Goal: Check status: Check status

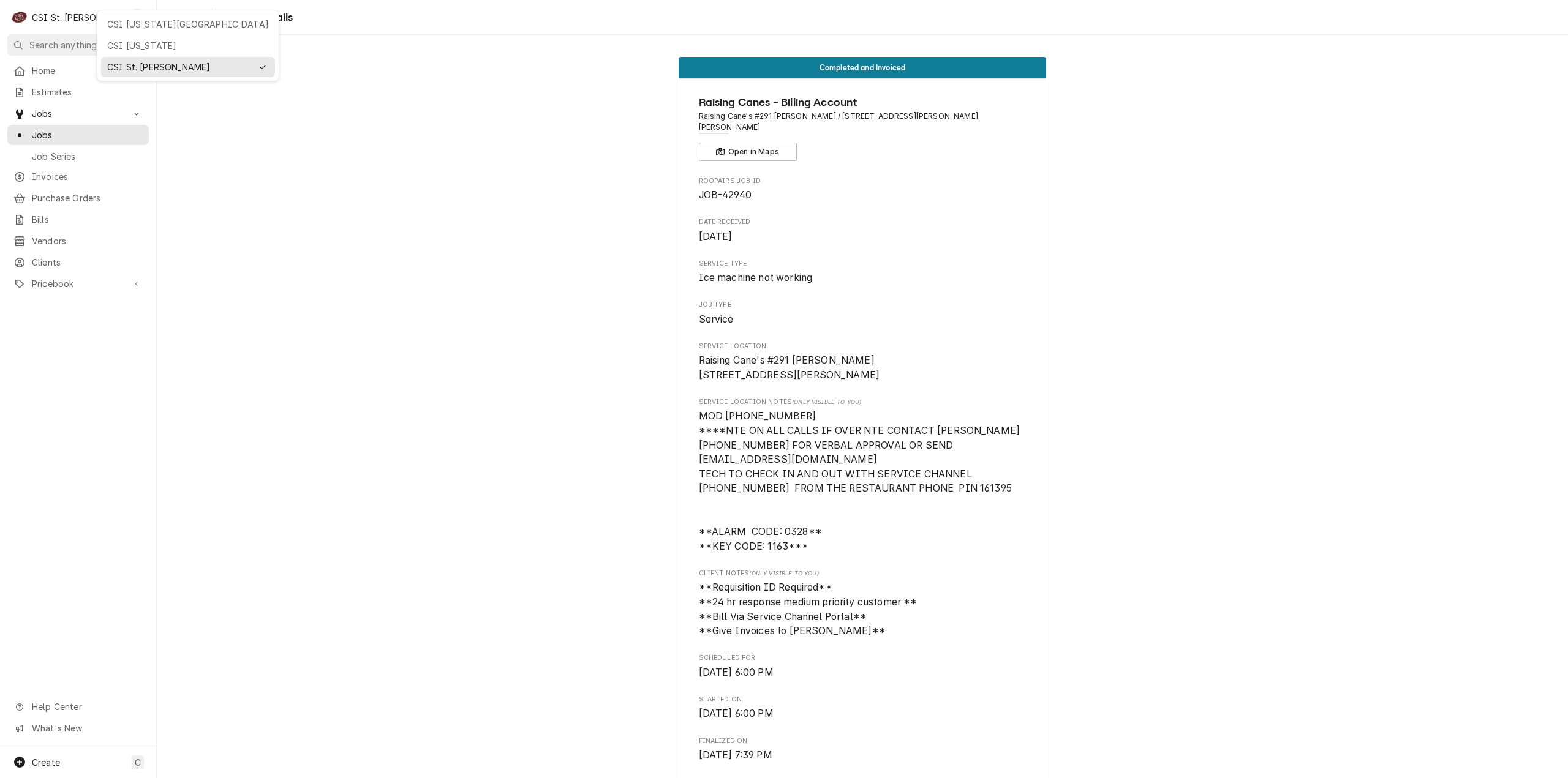
scroll to position [673, 0]
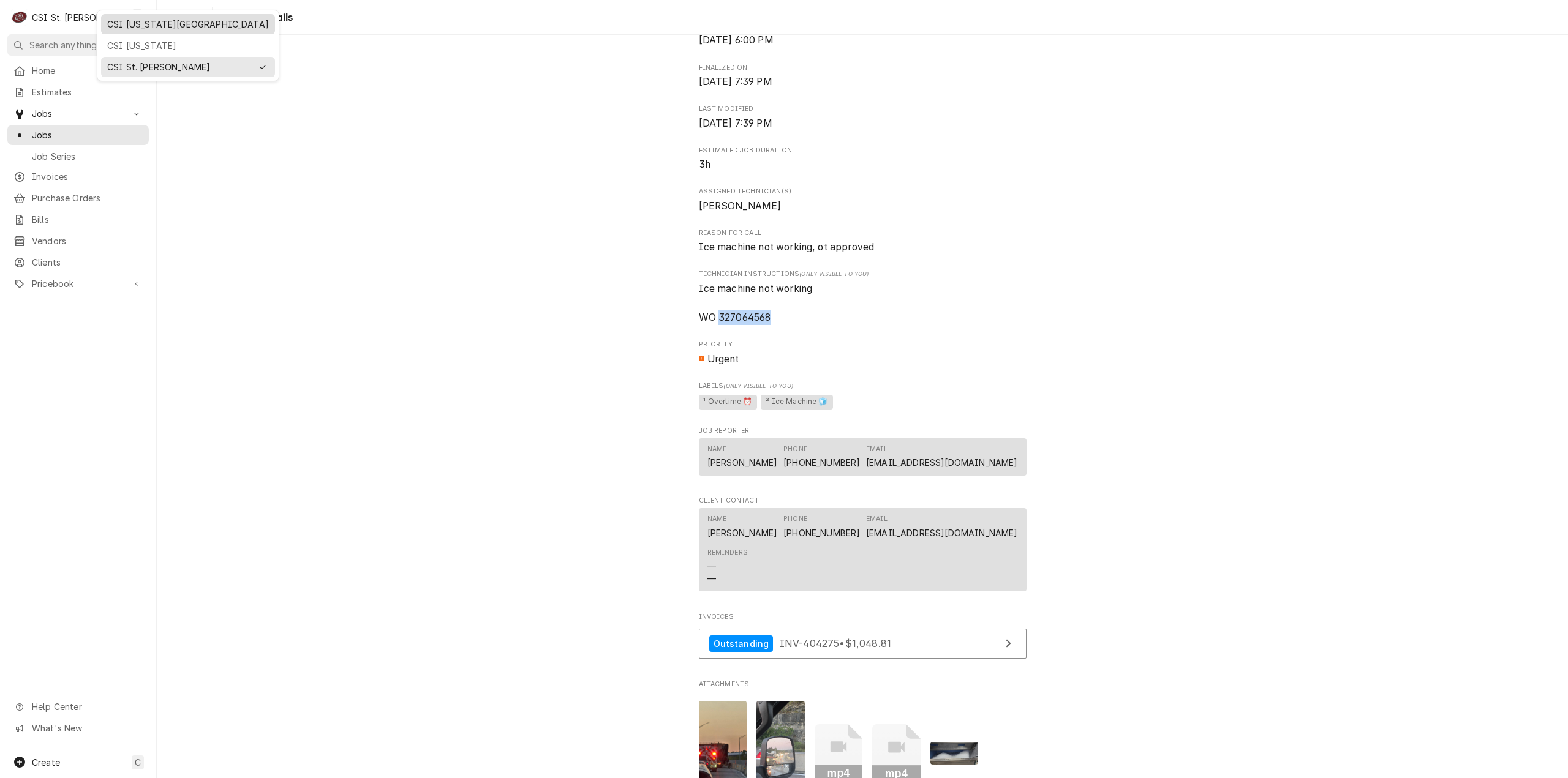
click at [120, 21] on div "CSI Kansas City" at bounding box center [188, 24] width 161 height 13
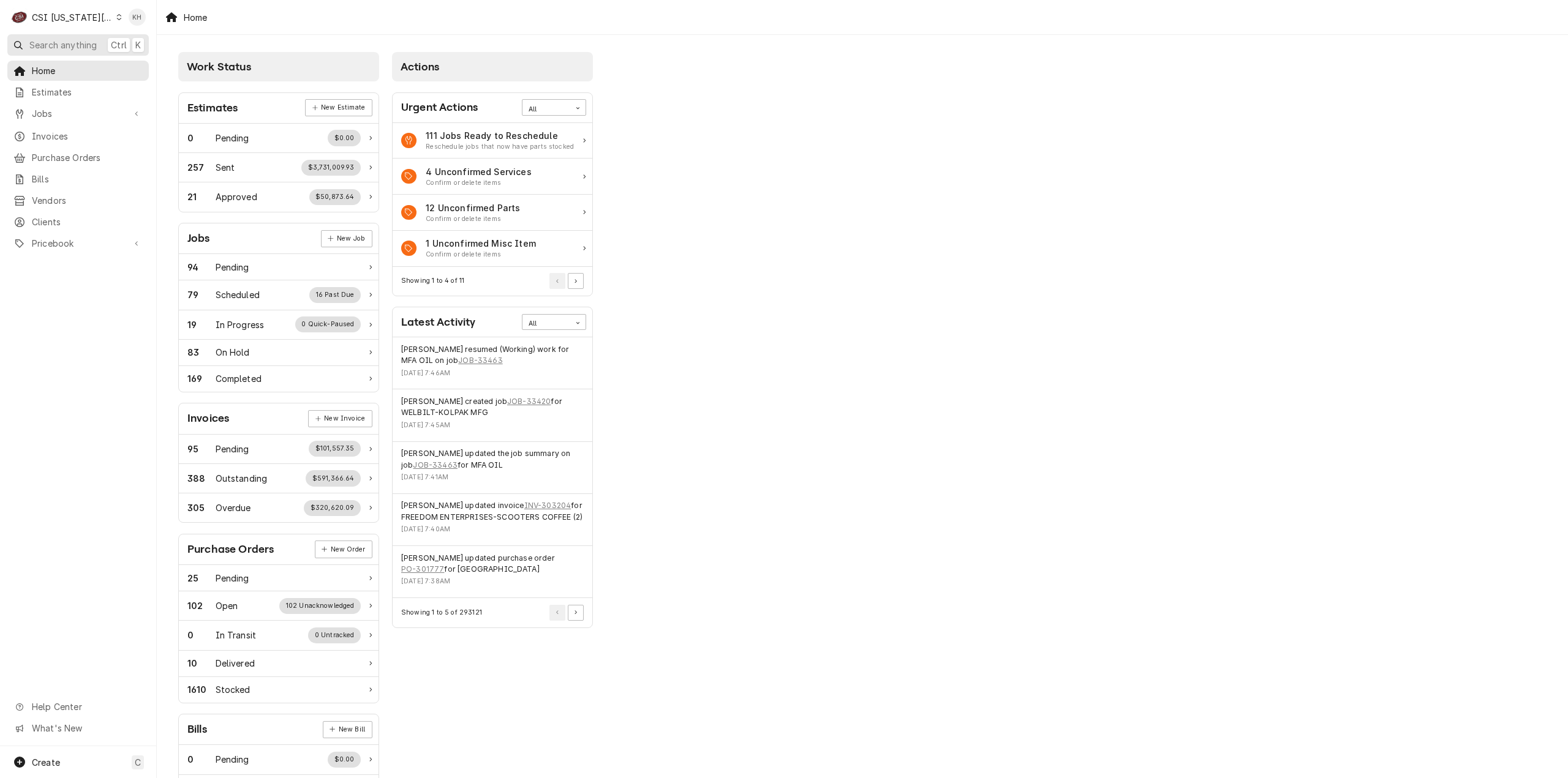
click at [91, 43] on span "Search anything" at bounding box center [63, 45] width 68 height 13
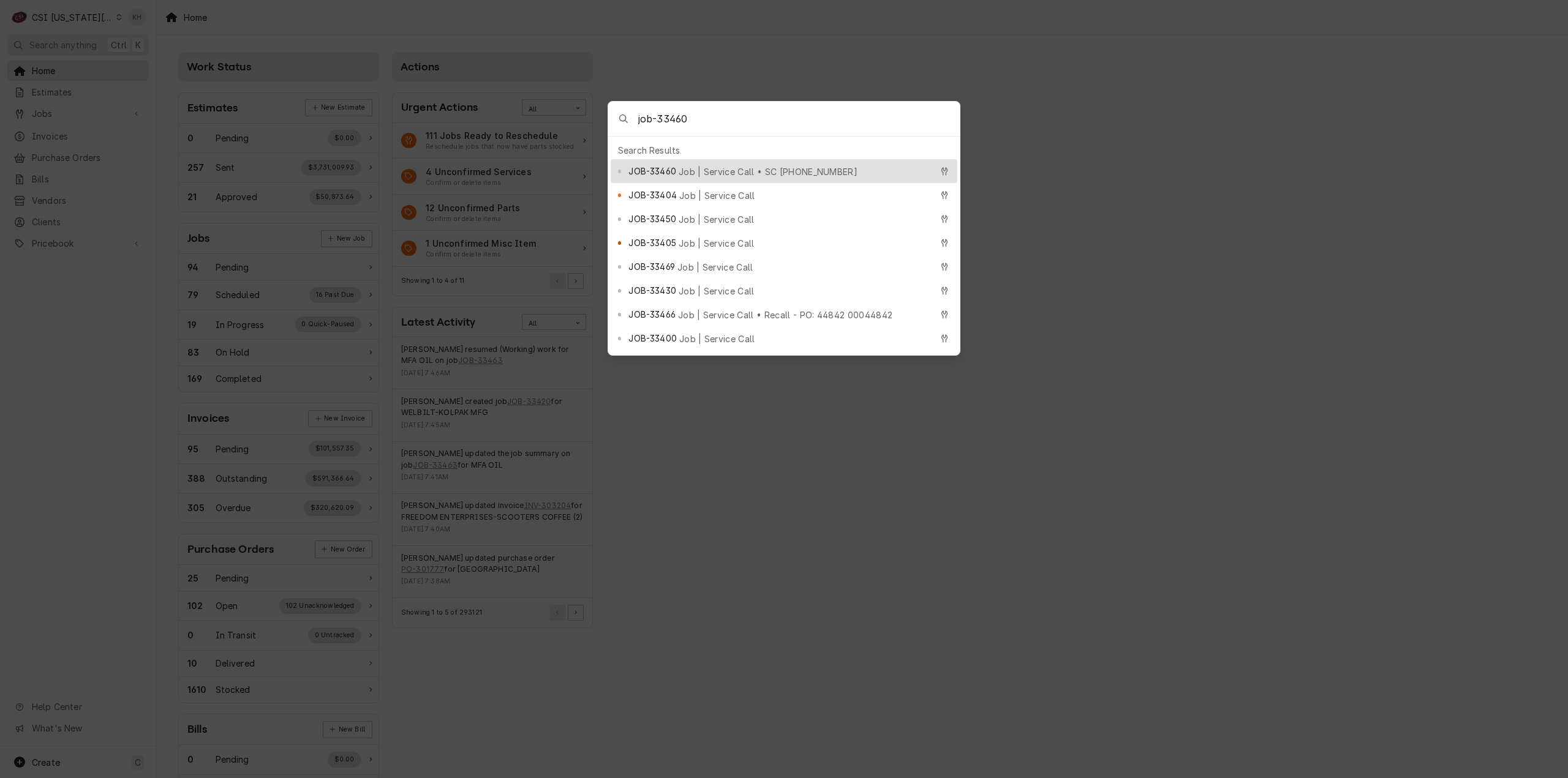
type input "job-33460"
click at [750, 168] on span "Job | Service Call • SC 328679283" at bounding box center [768, 172] width 179 height 13
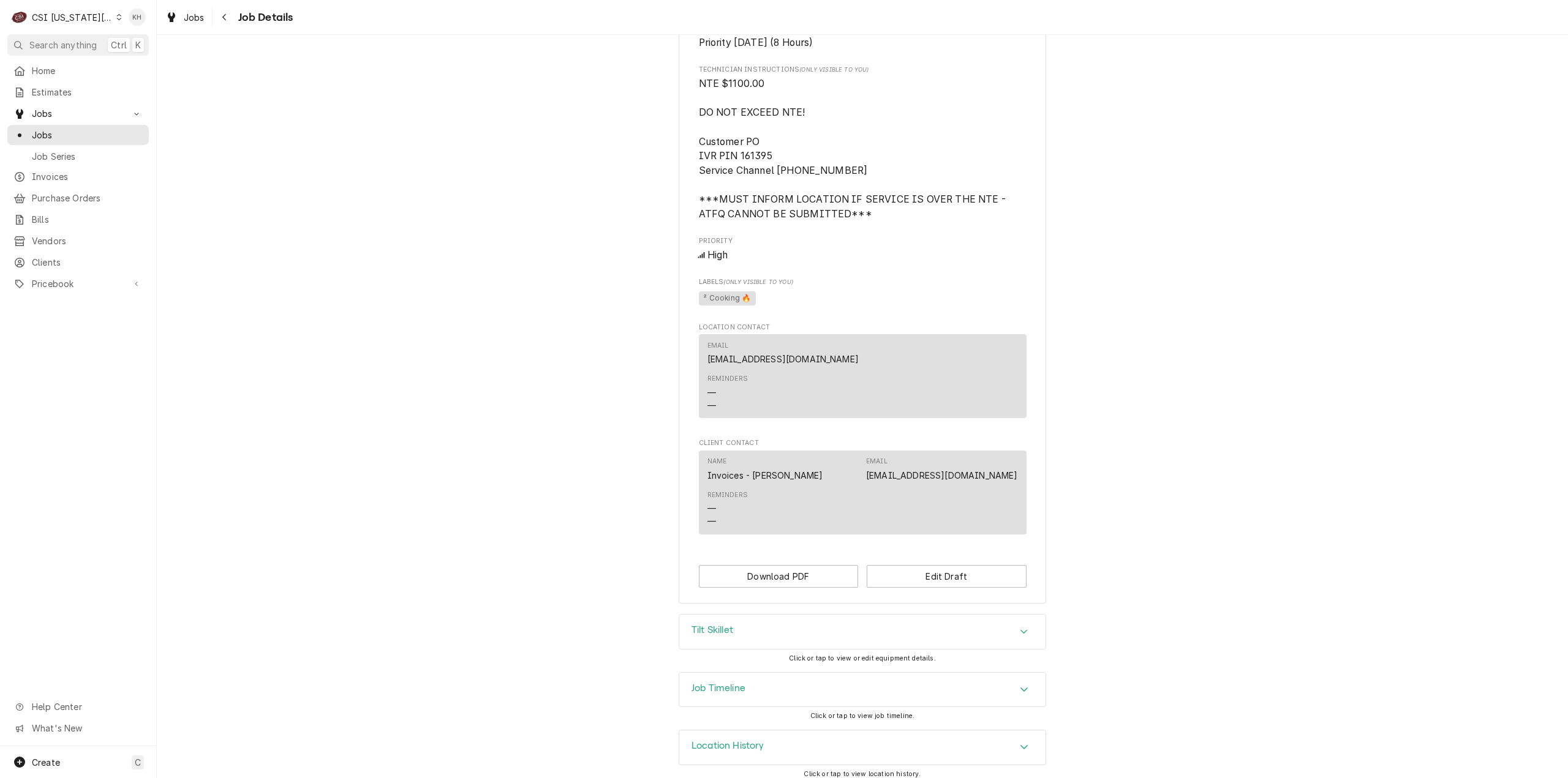
scroll to position [1431, 0]
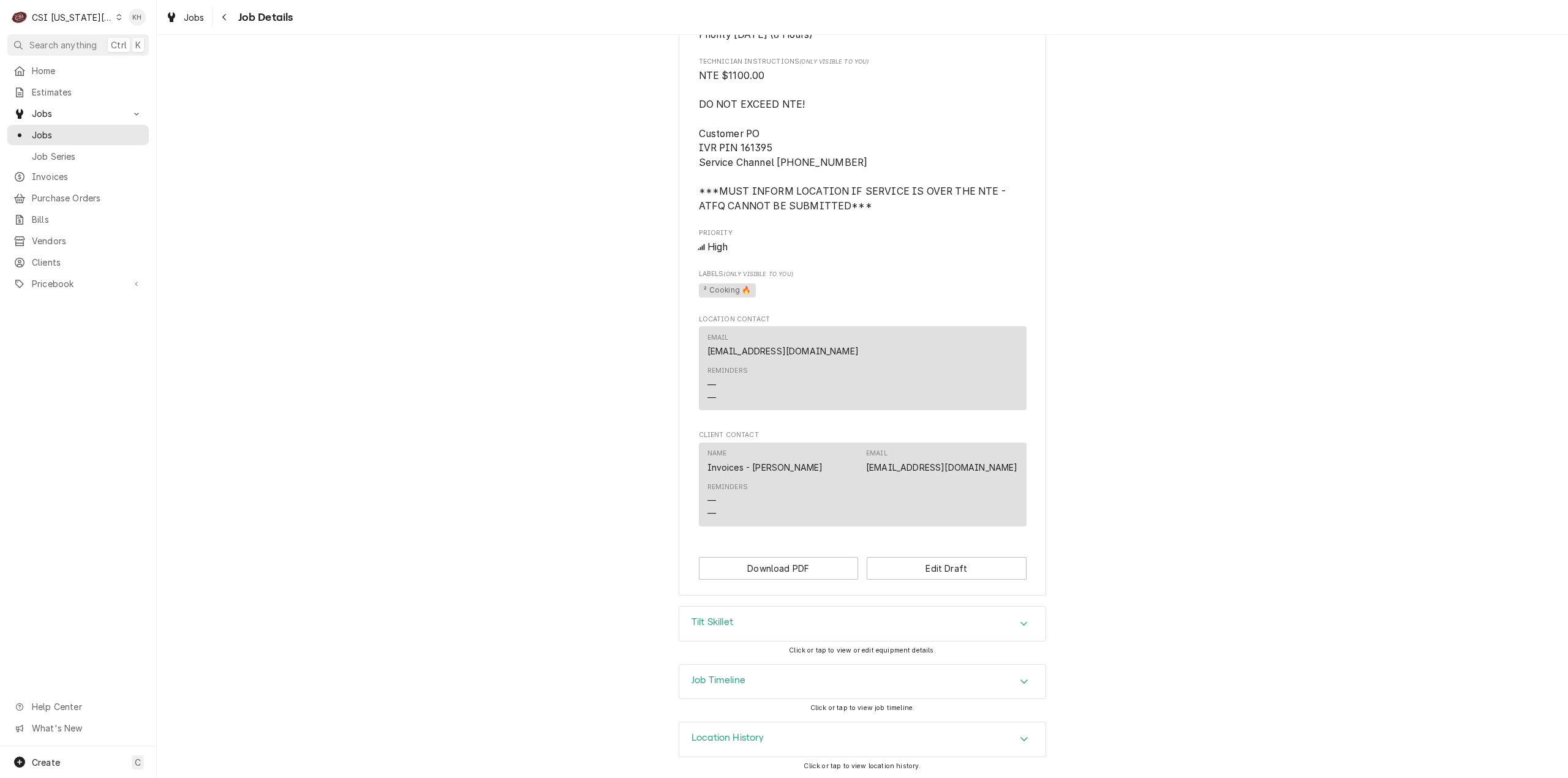
click at [743, 660] on div "Tilt Skillet Click or tap to view or edit equipment details." at bounding box center [863, 635] width 367 height 57
click at [759, 700] on div "Job Timeline Click or tap to view job timeline." at bounding box center [863, 693] width 367 height 57
click at [754, 684] on div "Job Timeline" at bounding box center [863, 682] width 366 height 34
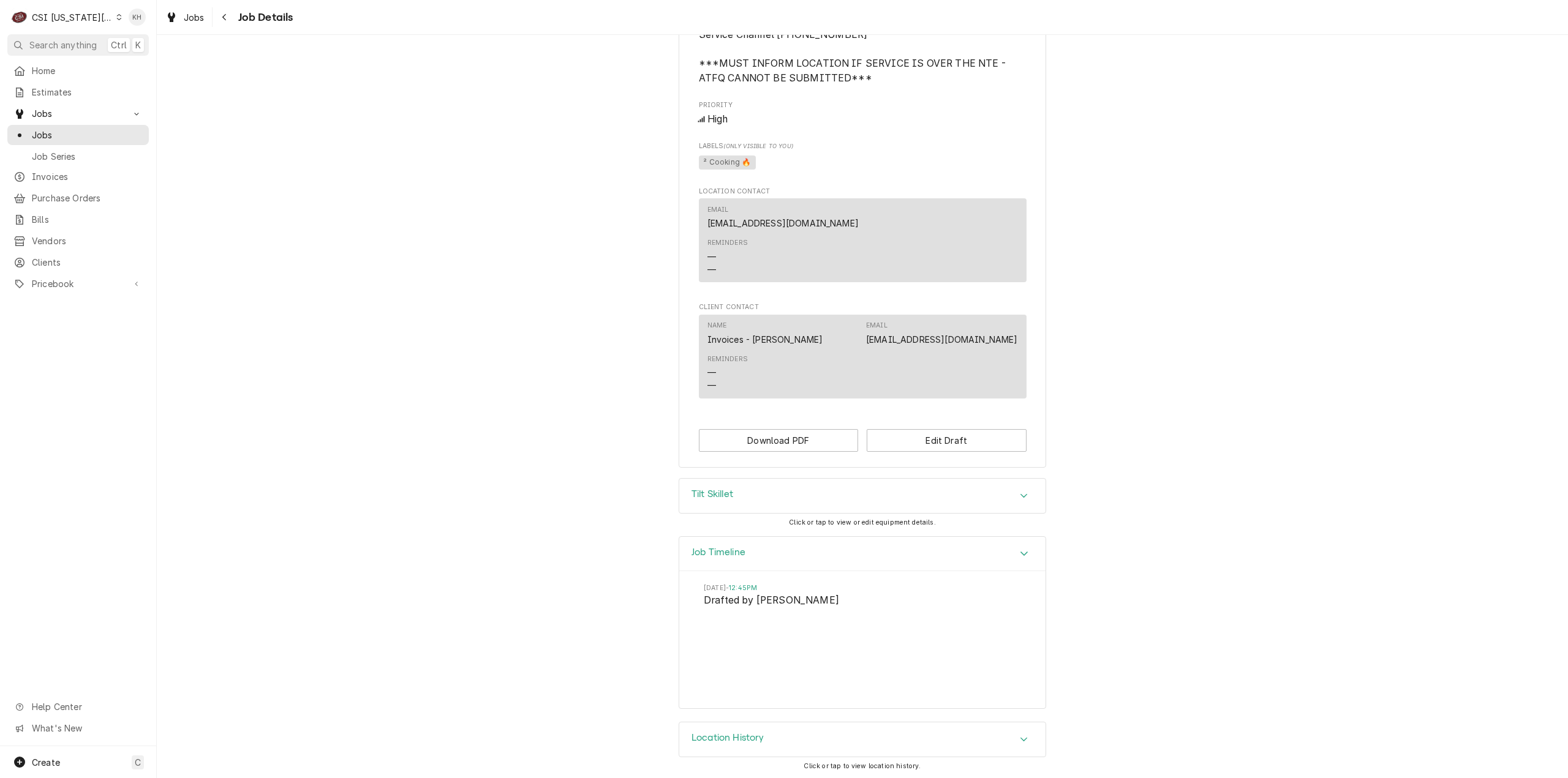
drag, startPoint x: 63, startPoint y: 14, endPoint x: 76, endPoint y: 24, distance: 16.4
click at [64, 15] on div "CSI Kansas City" at bounding box center [72, 17] width 81 height 13
click at [163, 65] on div "CSI St. [PERSON_NAME]" at bounding box center [210, 67] width 179 height 13
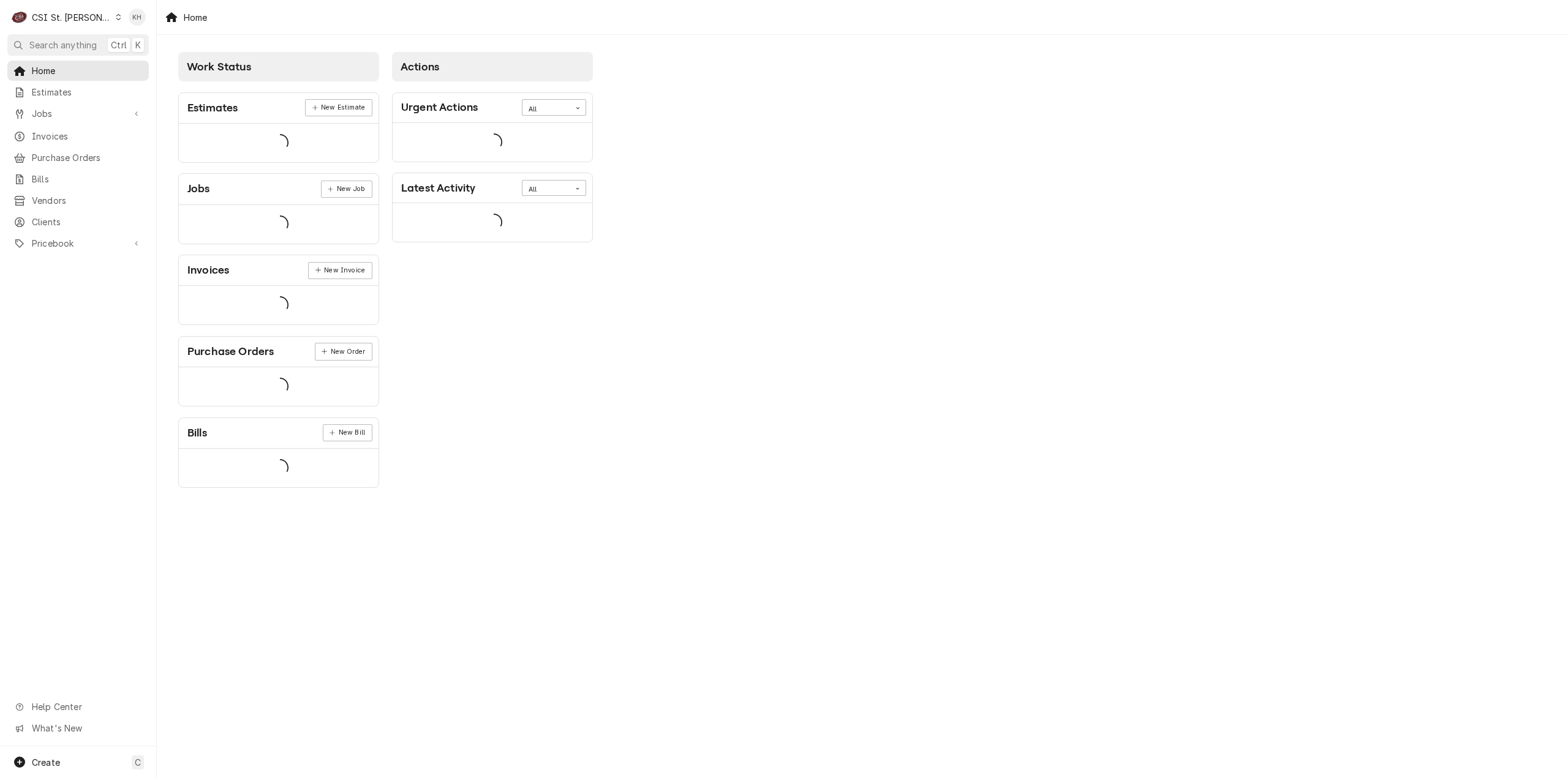
click at [48, 48] on span "Search anything" at bounding box center [63, 45] width 68 height 13
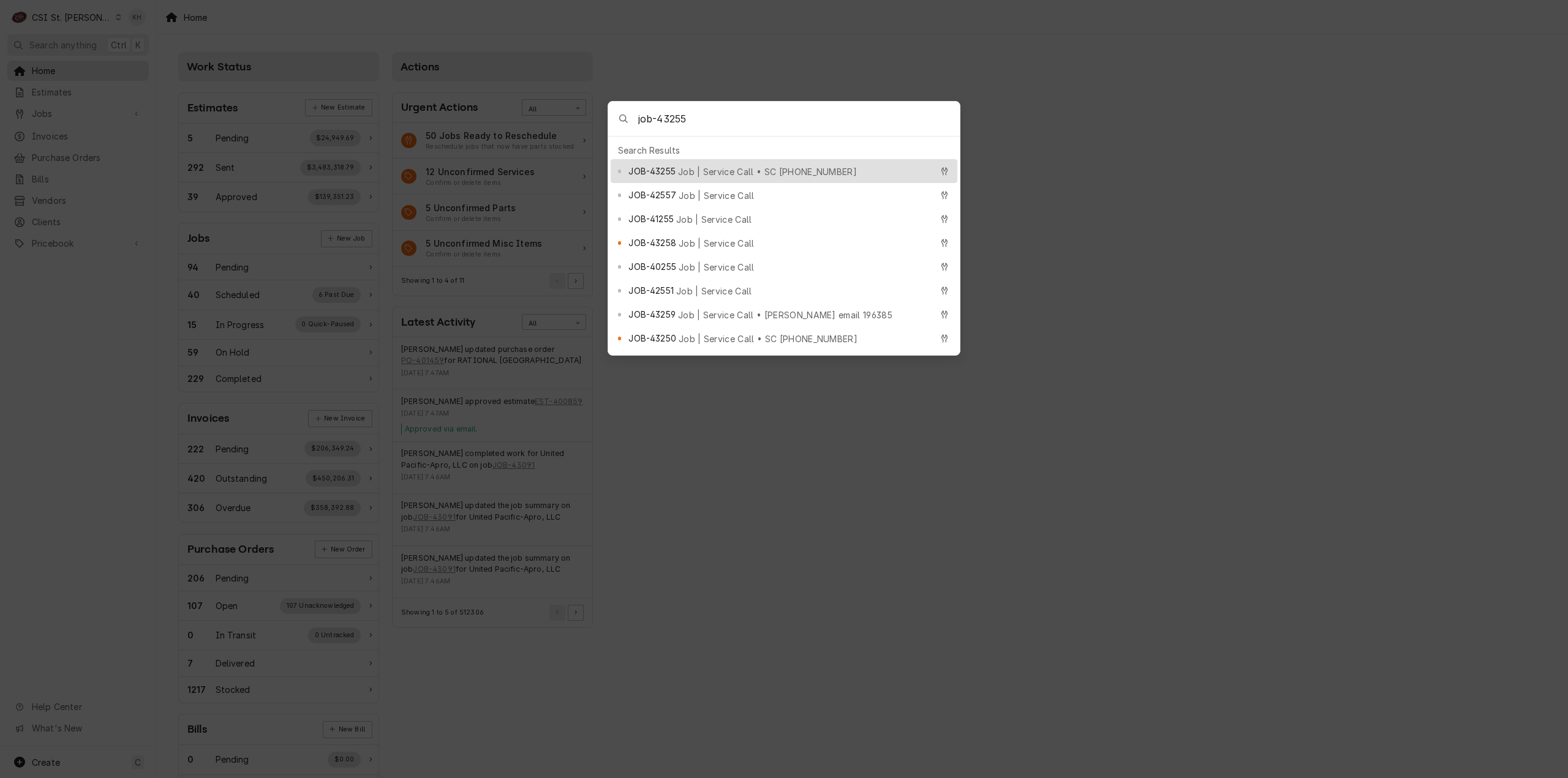
type input "job-43255"
click at [716, 168] on span "Job | Service Call • SC 328686370" at bounding box center [767, 172] width 179 height 13
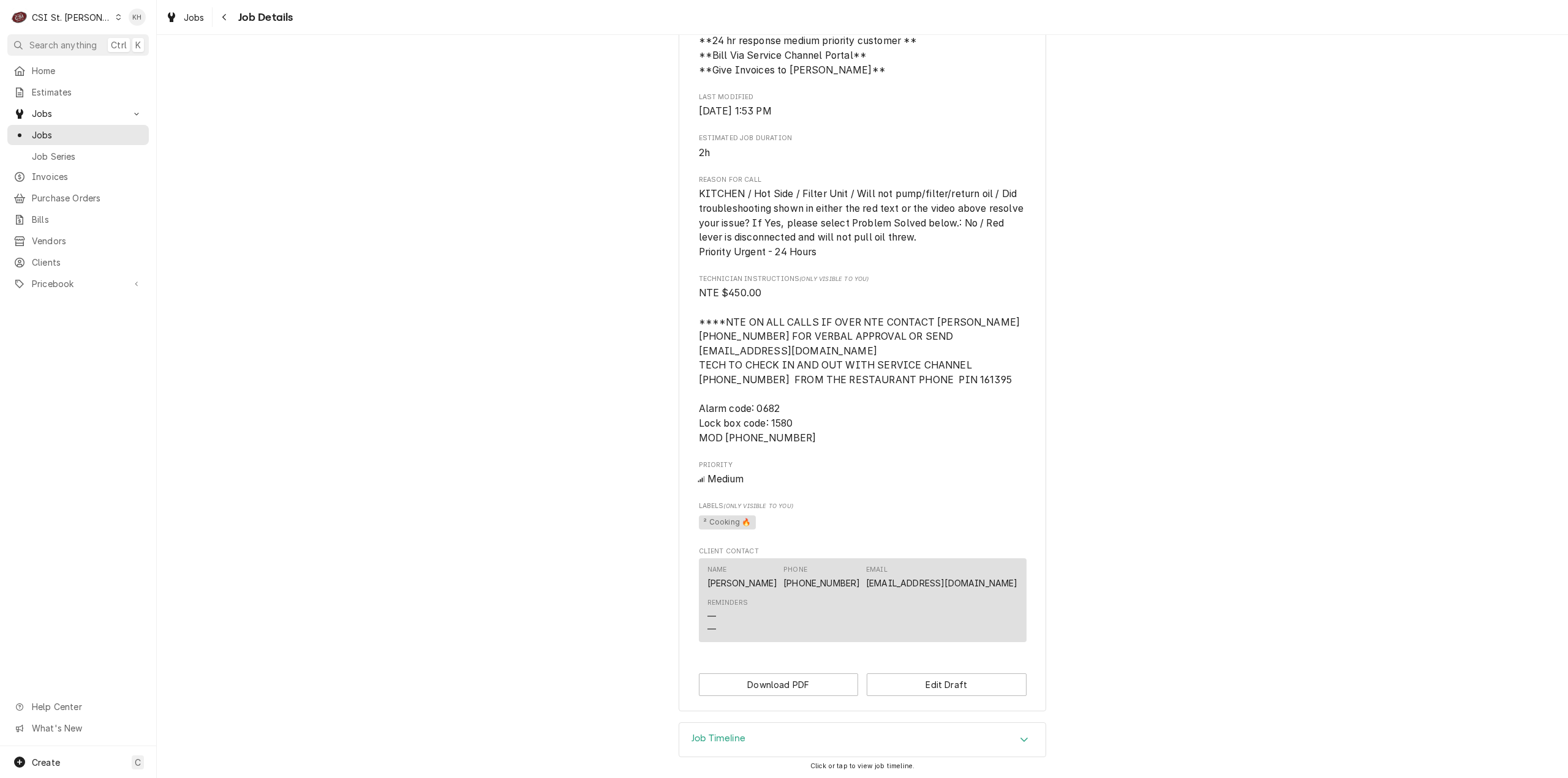
scroll to position [722, 0]
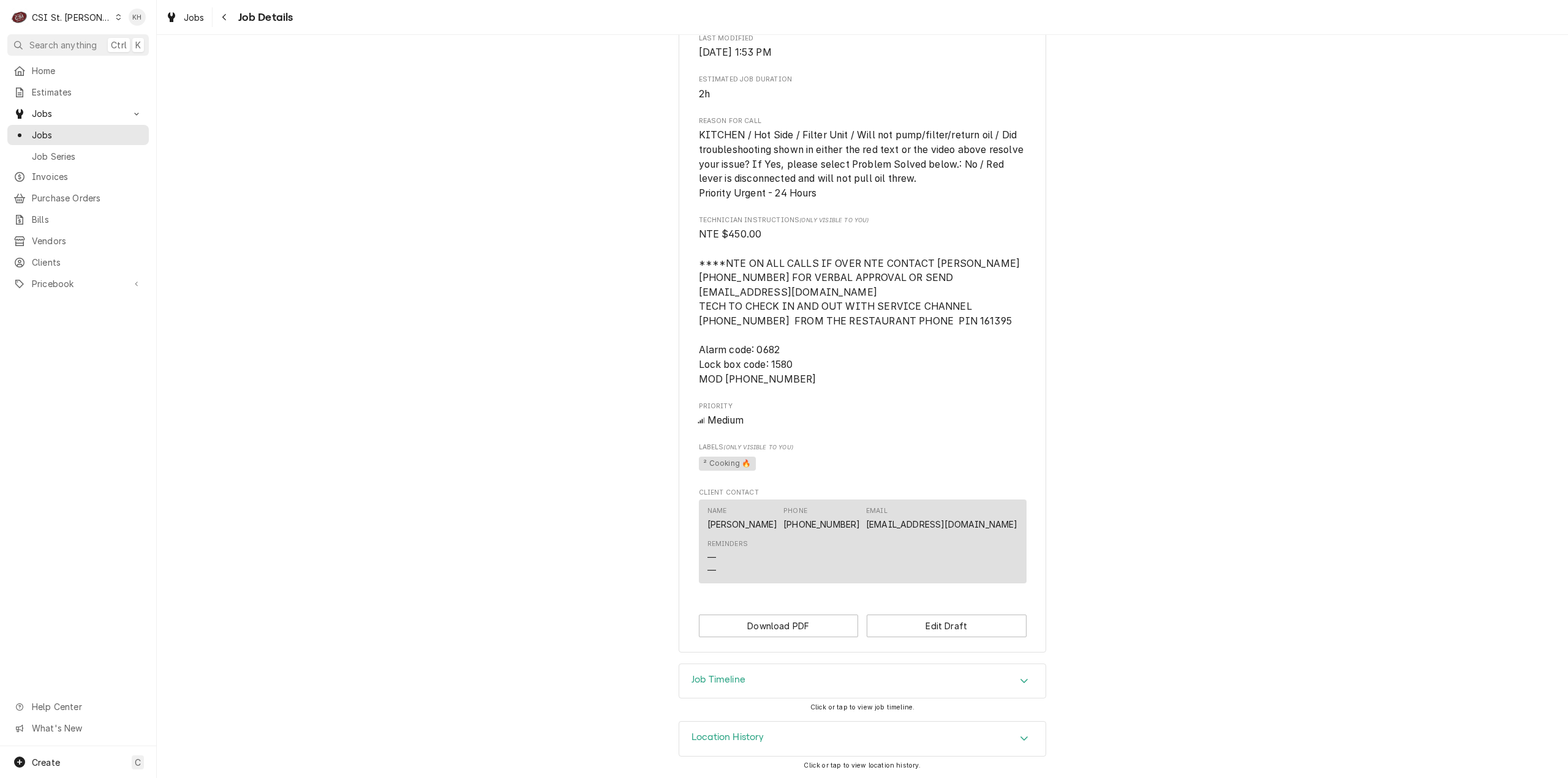
click at [814, 682] on div "Job Timeline" at bounding box center [863, 682] width 366 height 34
click at [69, 41] on span "Search anything" at bounding box center [63, 45] width 68 height 13
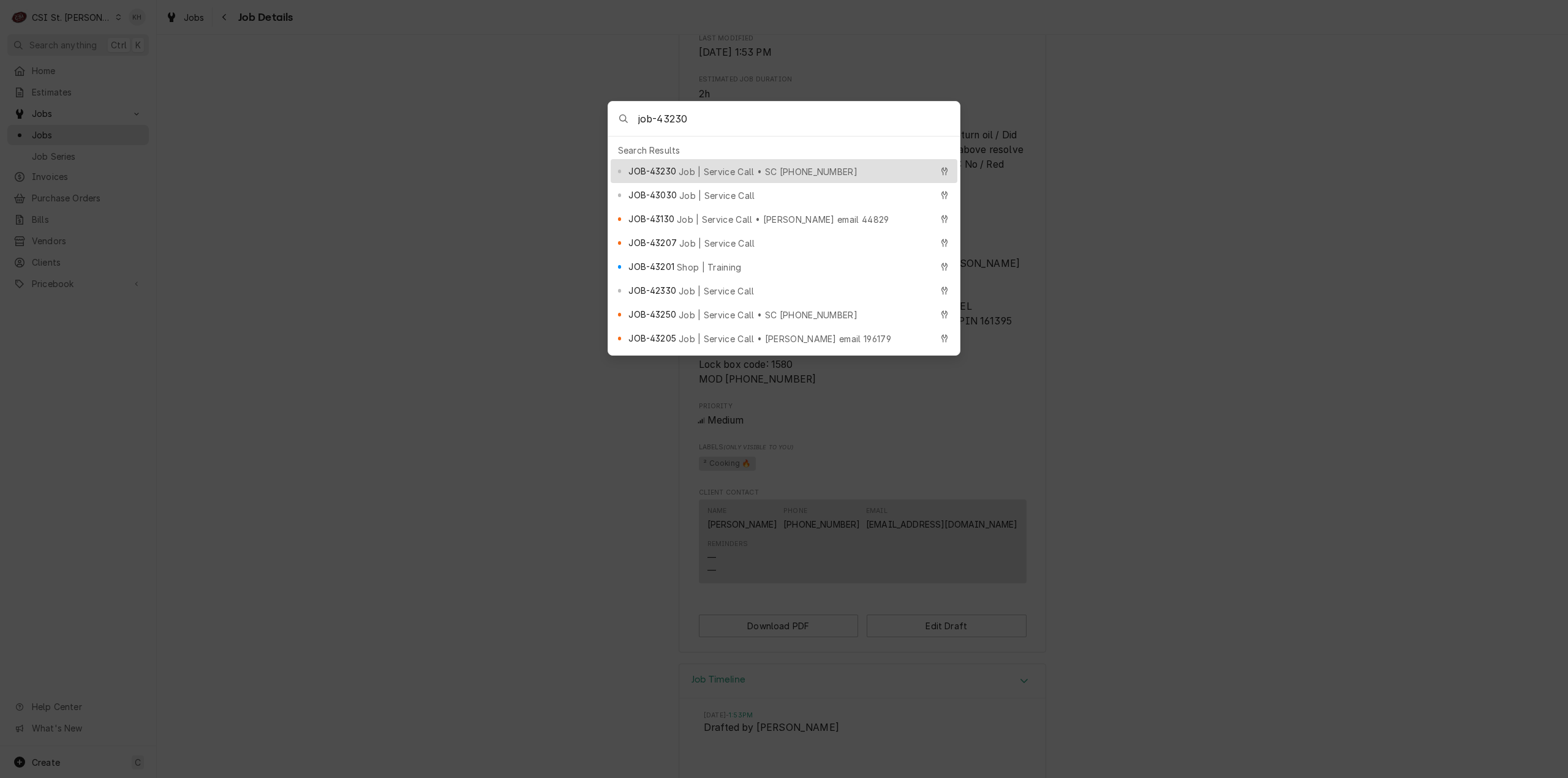
type input "job-43230"
click at [800, 167] on div "JOB-43230 Job | Service Call • SC 328622928" at bounding box center [779, 171] width 303 height 14
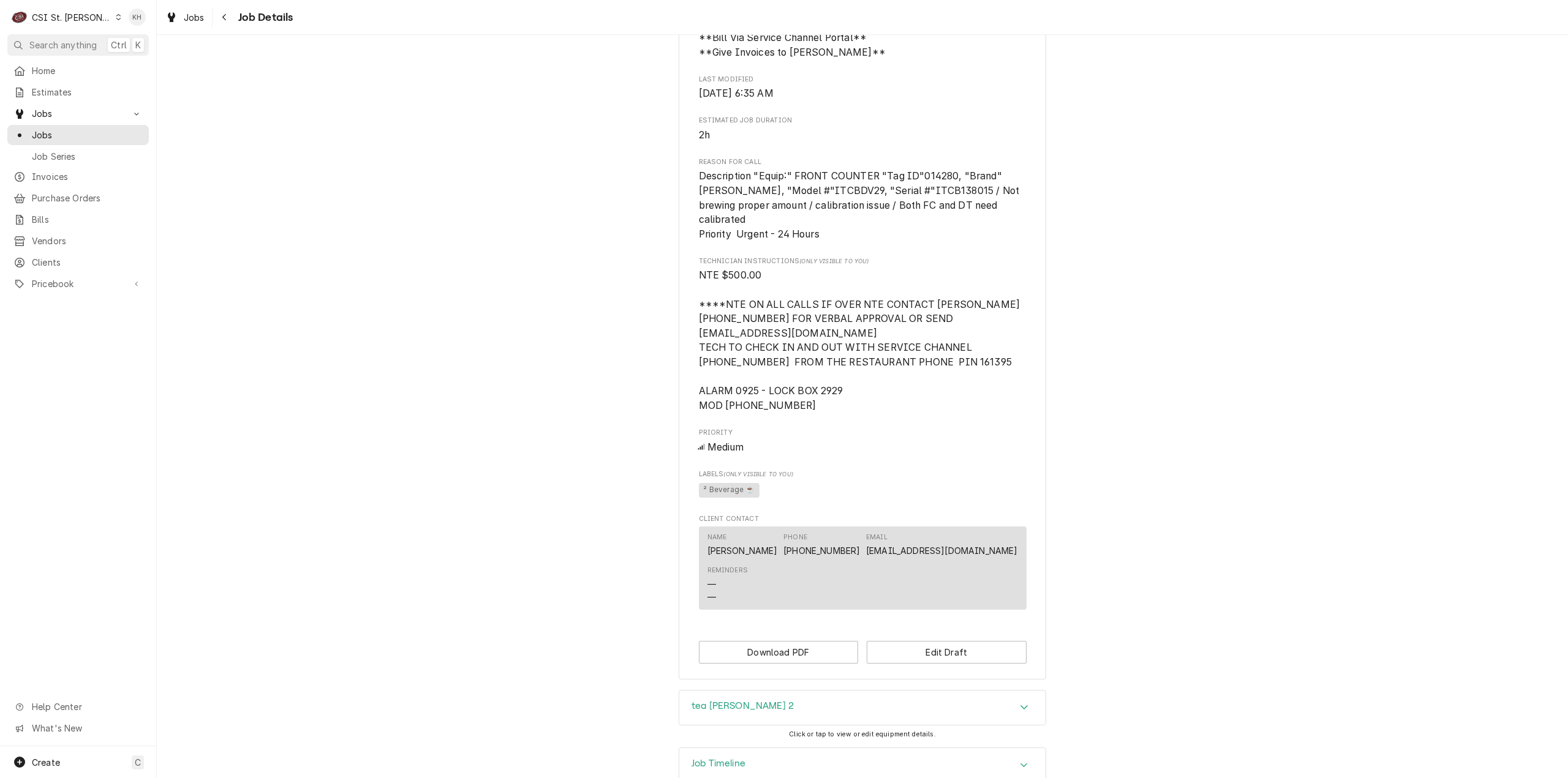
scroll to position [664, 0]
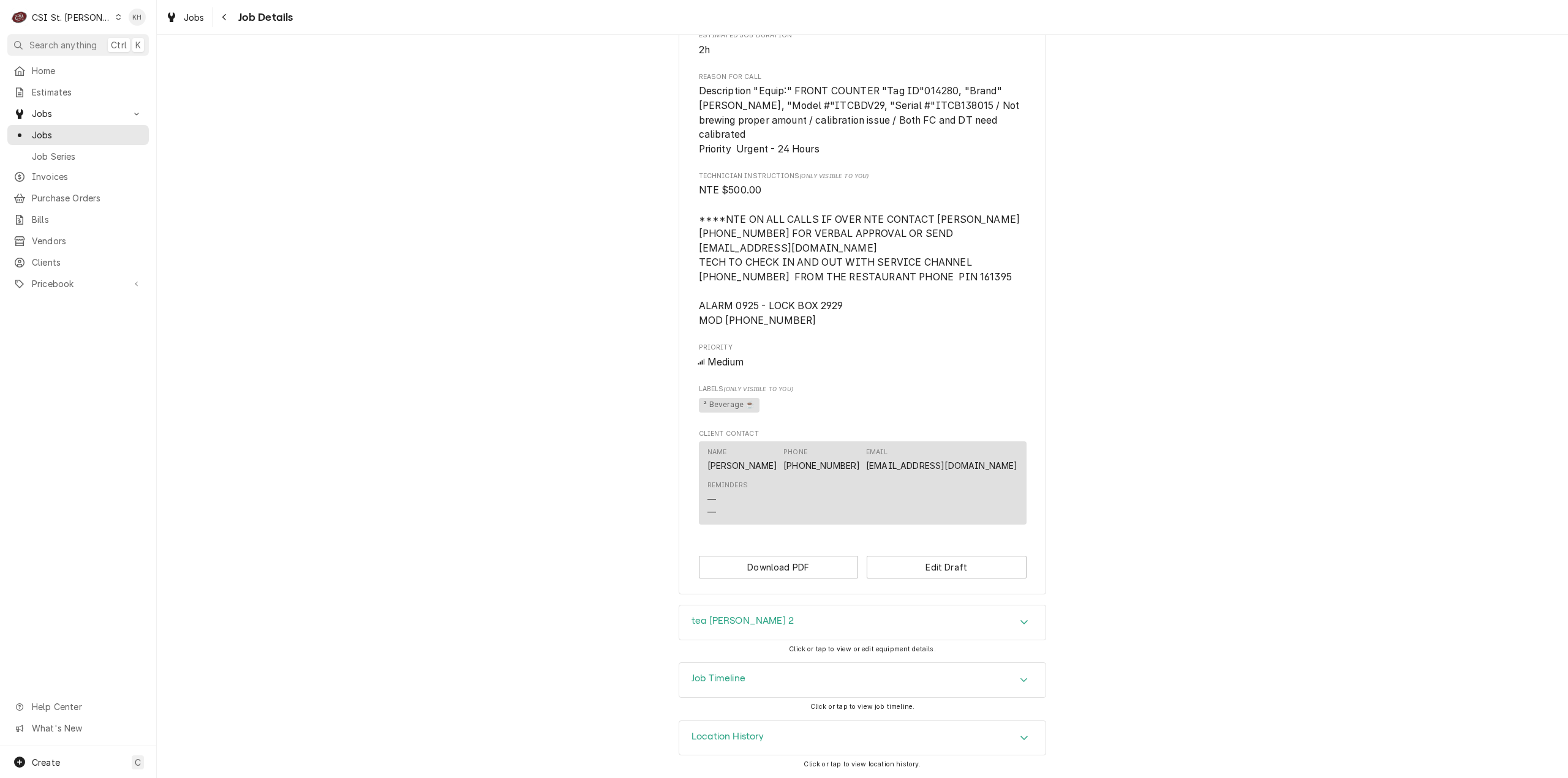
click at [730, 665] on div "Job Timeline" at bounding box center [863, 680] width 366 height 34
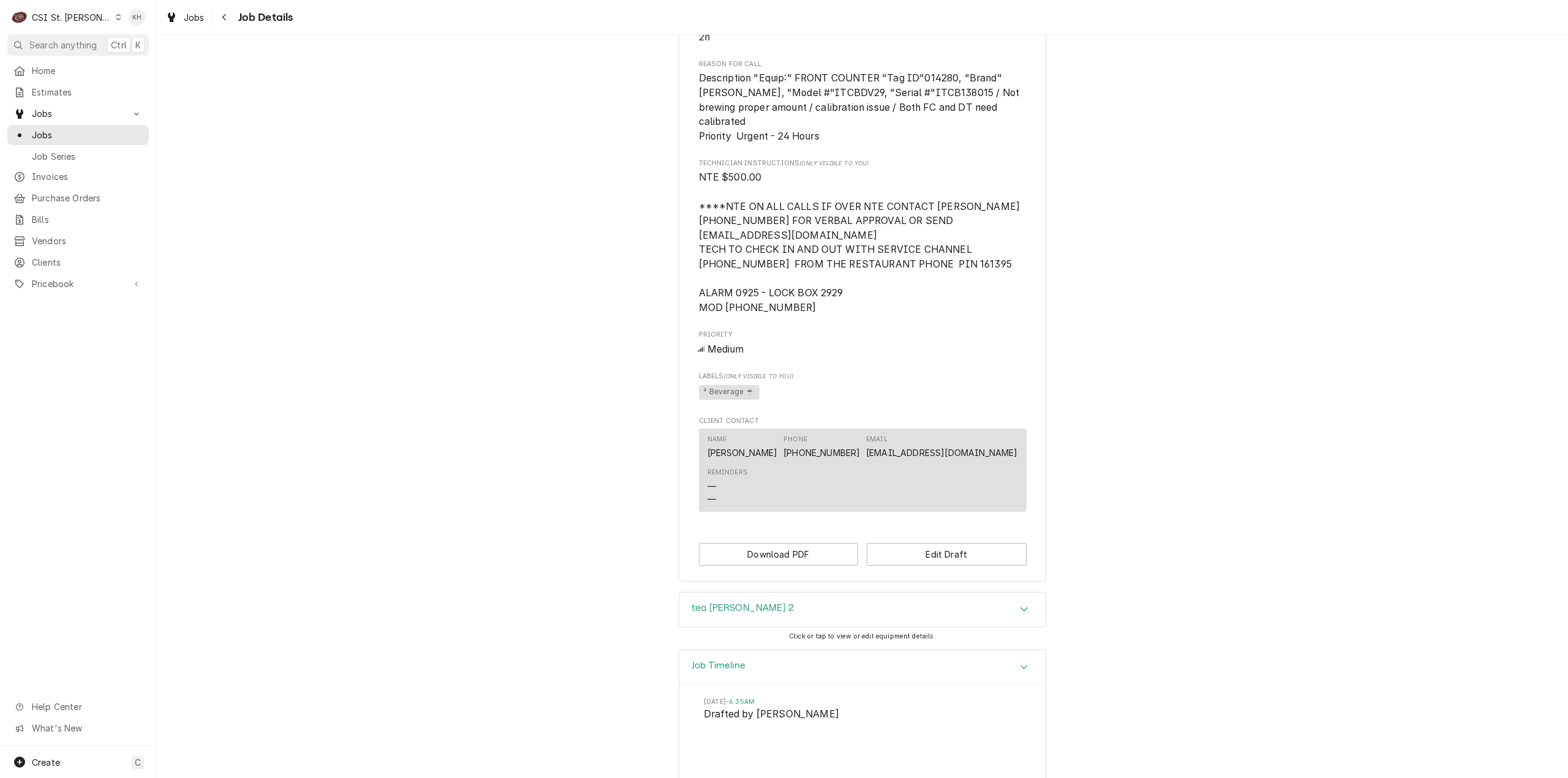
scroll to position [792, 0]
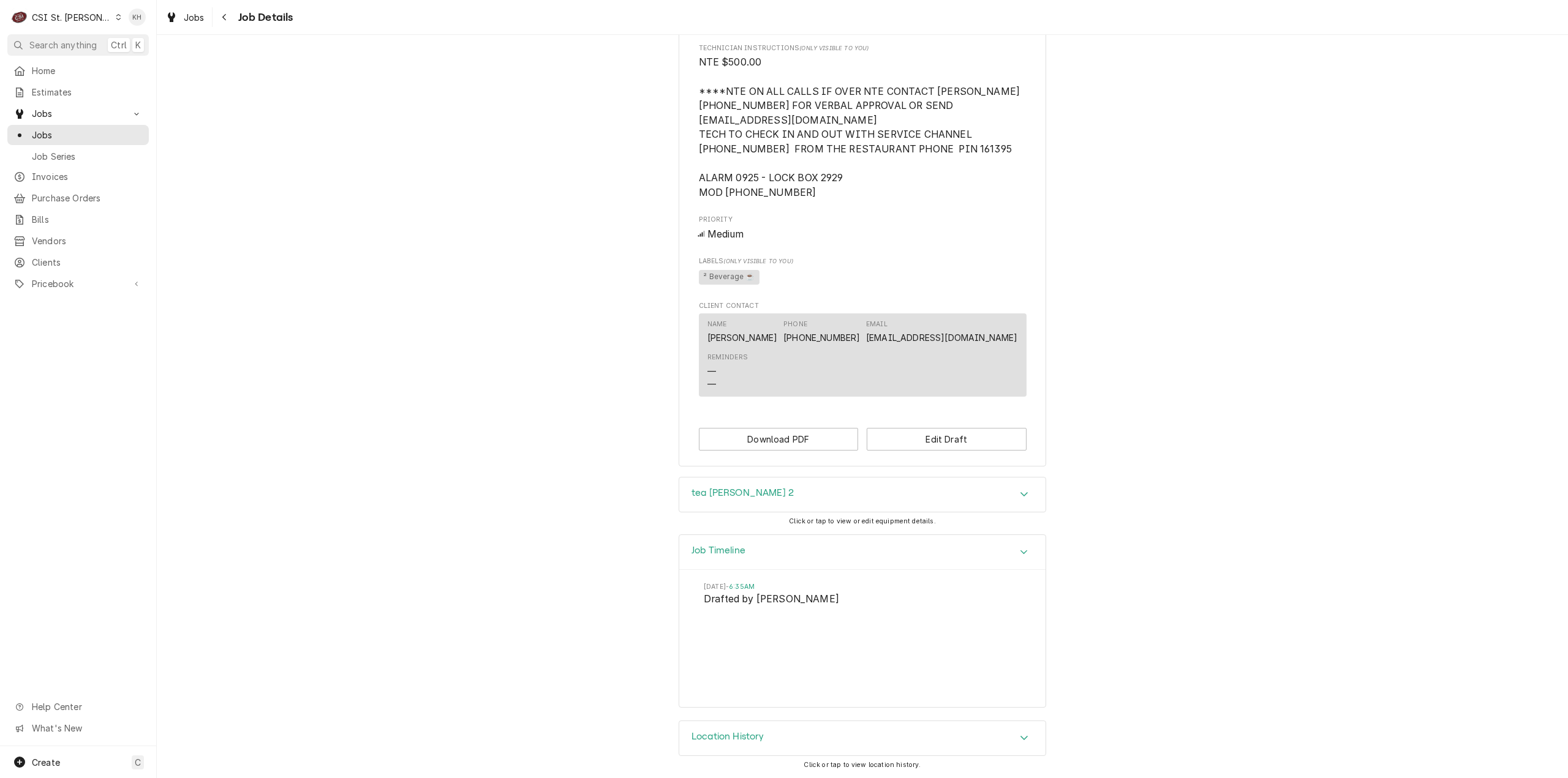
click at [87, 38] on button "Search anything Ctrl K" at bounding box center [78, 45] width 142 height 21
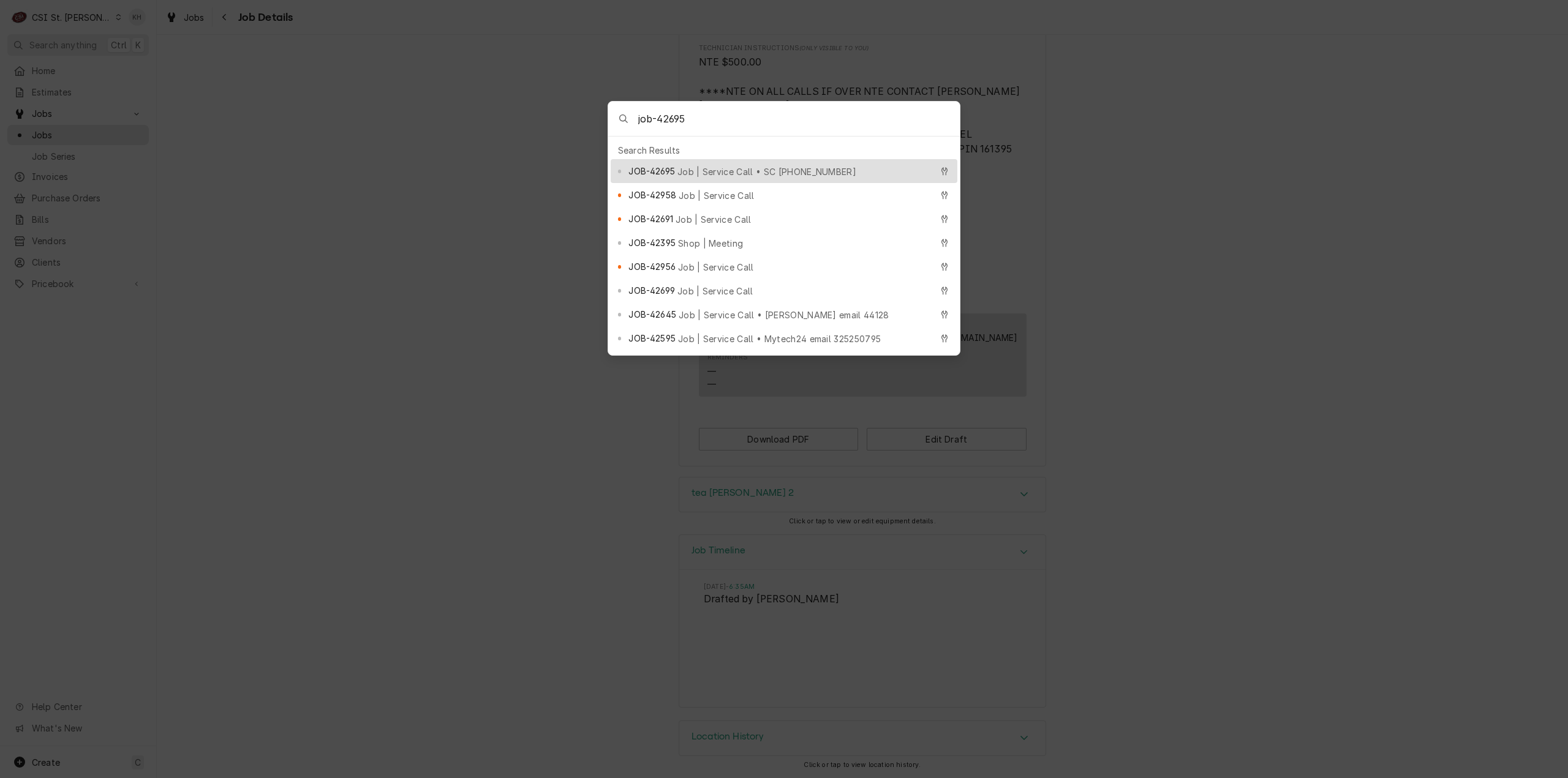
type input "job-42695"
click at [723, 164] on div "JOB-42695 Job | Service Call • SC 326000512" at bounding box center [779, 171] width 303 height 14
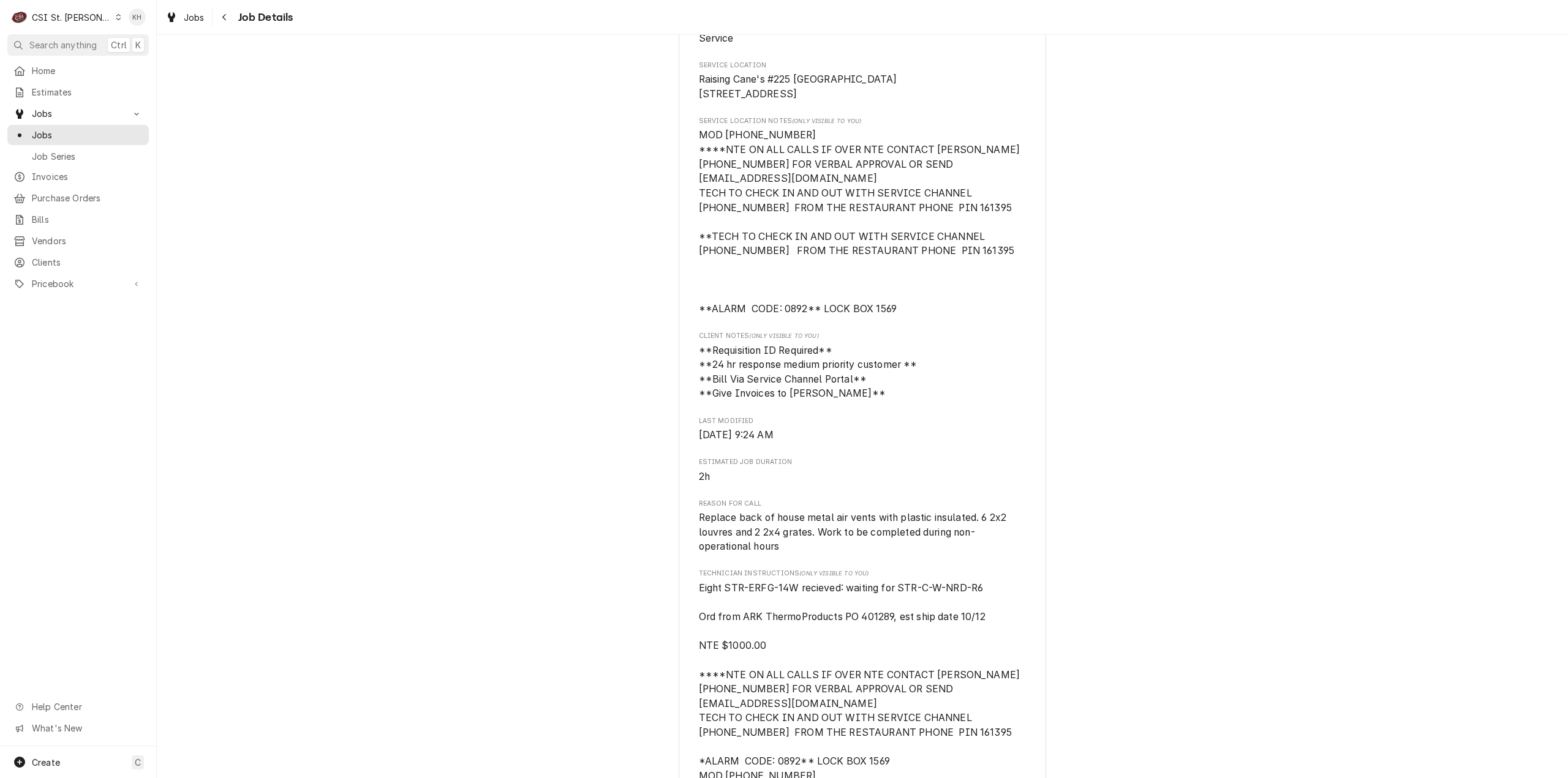
scroll to position [429, 0]
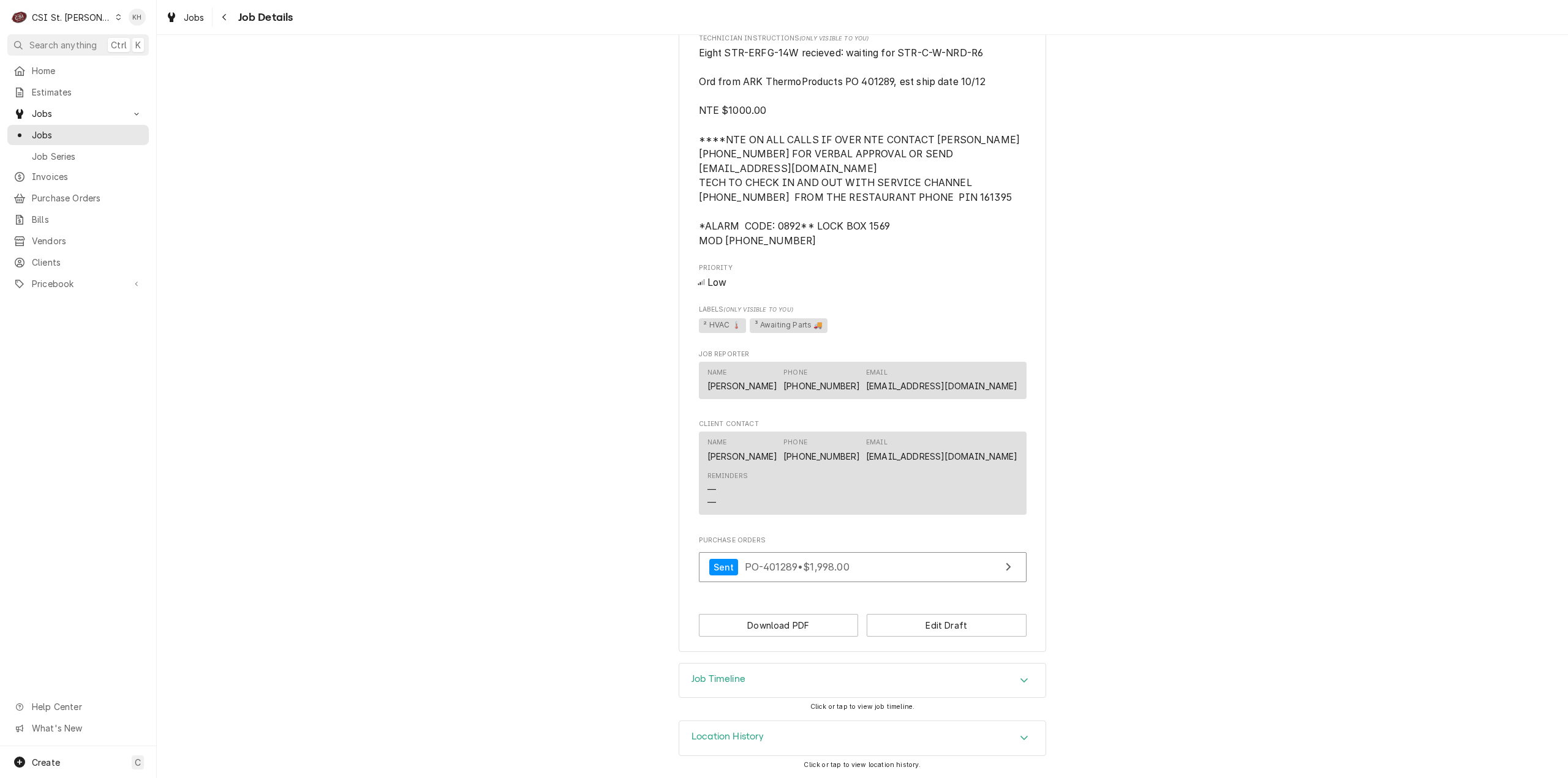
click at [762, 691] on div "Job Timeline" at bounding box center [863, 681] width 366 height 34
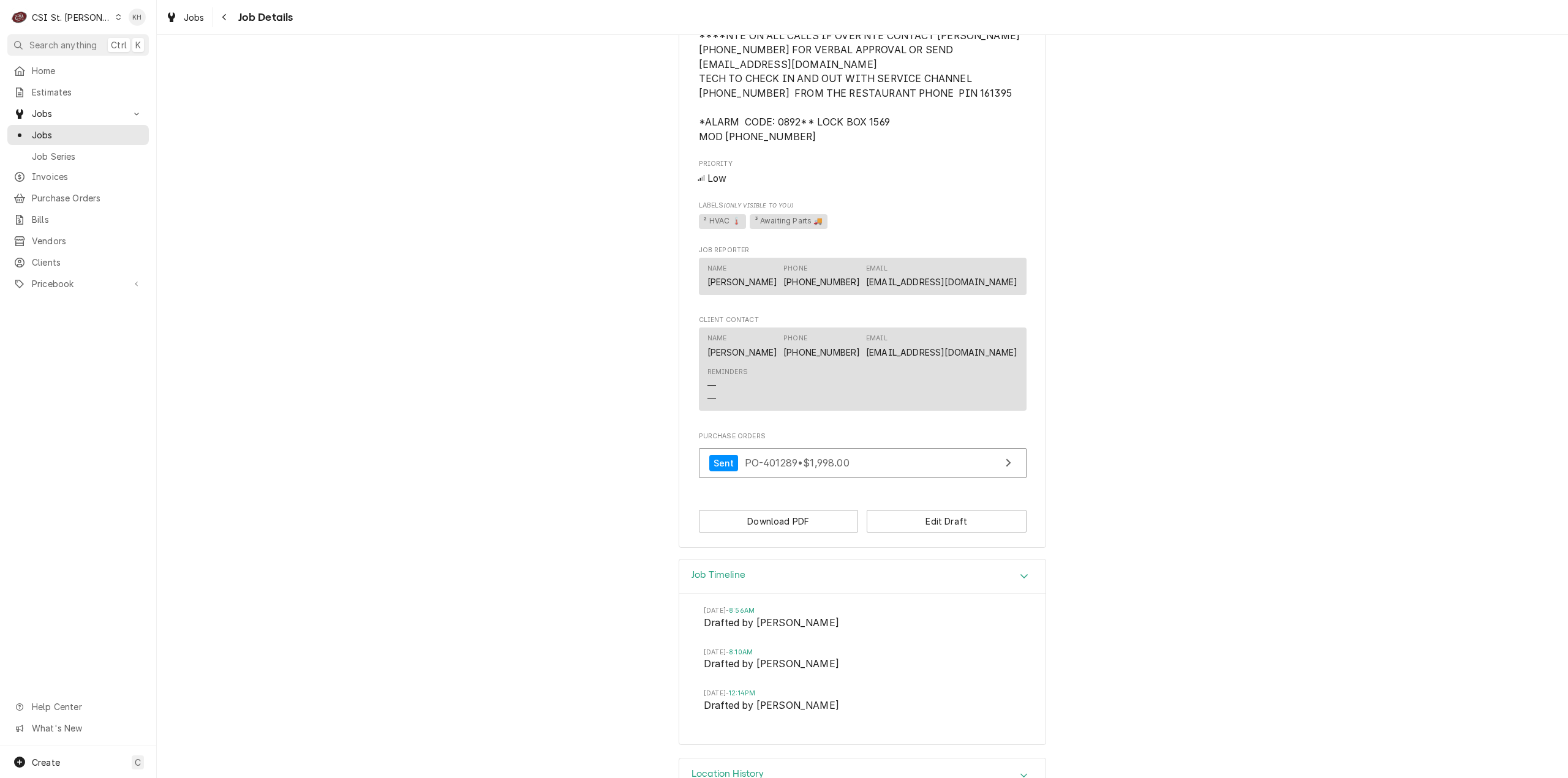
scroll to position [1002, 0]
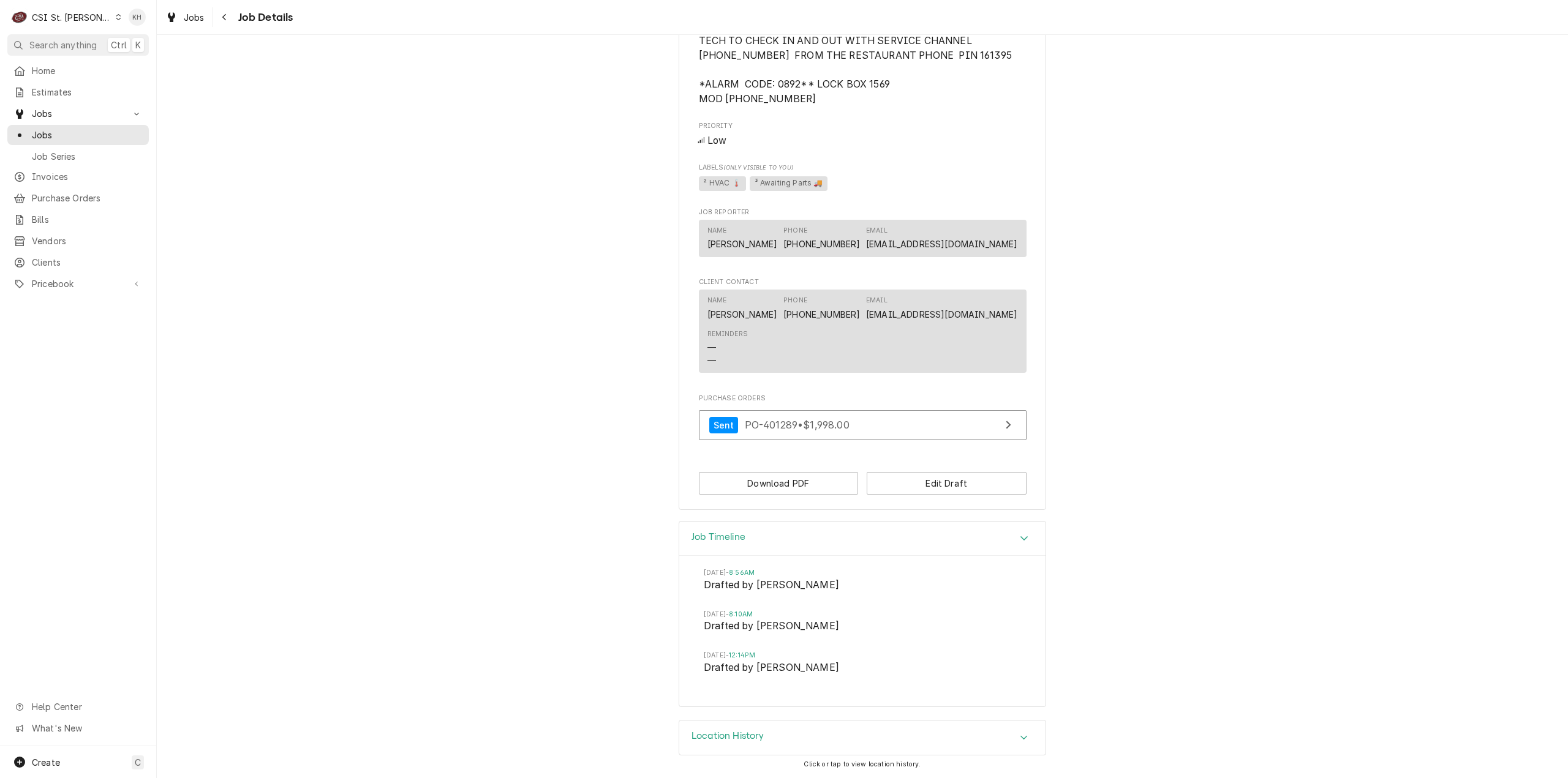
drag, startPoint x: 74, startPoint y: 21, endPoint x: 78, endPoint y: 25, distance: 5.7
click at [74, 21] on div "CSI St. Louis" at bounding box center [71, 17] width 80 height 13
click at [109, 41] on div "CSI [US_STATE]" at bounding box center [188, 45] width 161 height 13
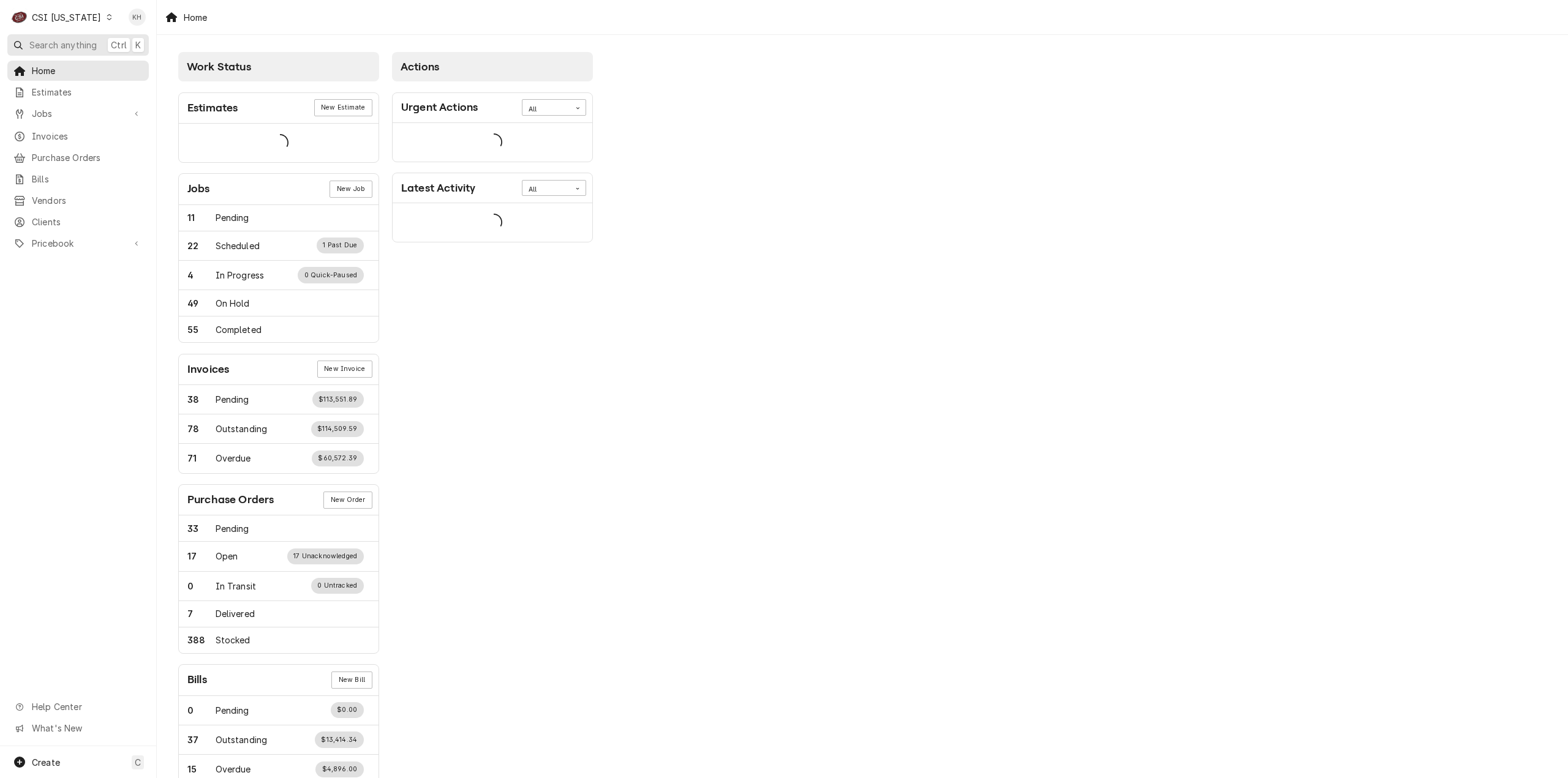
click at [81, 40] on span "Search anything" at bounding box center [63, 45] width 68 height 13
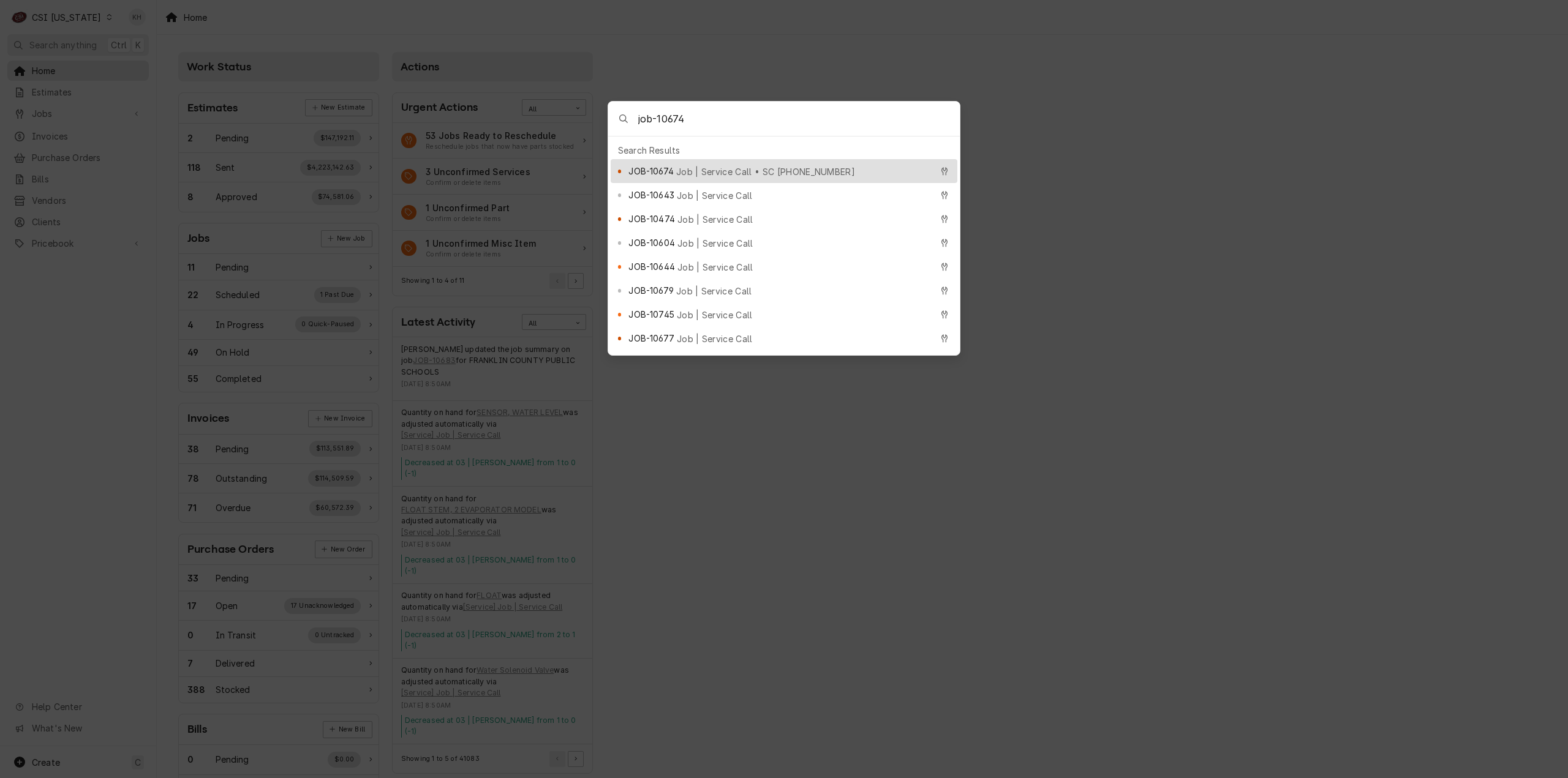
type input "job-10674"
click at [671, 165] on span "JOB-10674" at bounding box center [651, 171] width 45 height 13
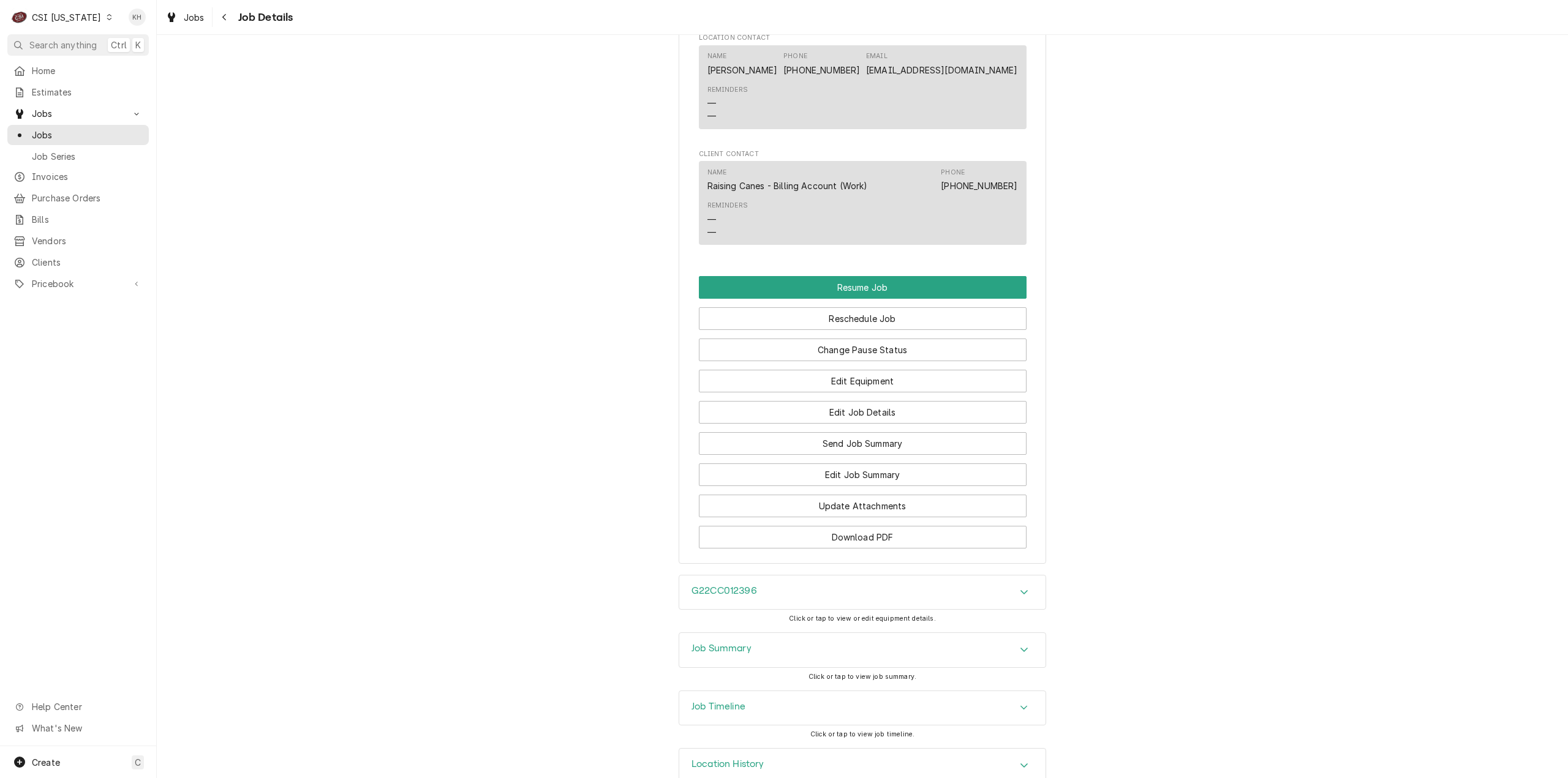
click at [746, 691] on div "Job Timeline" at bounding box center [863, 709] width 366 height 34
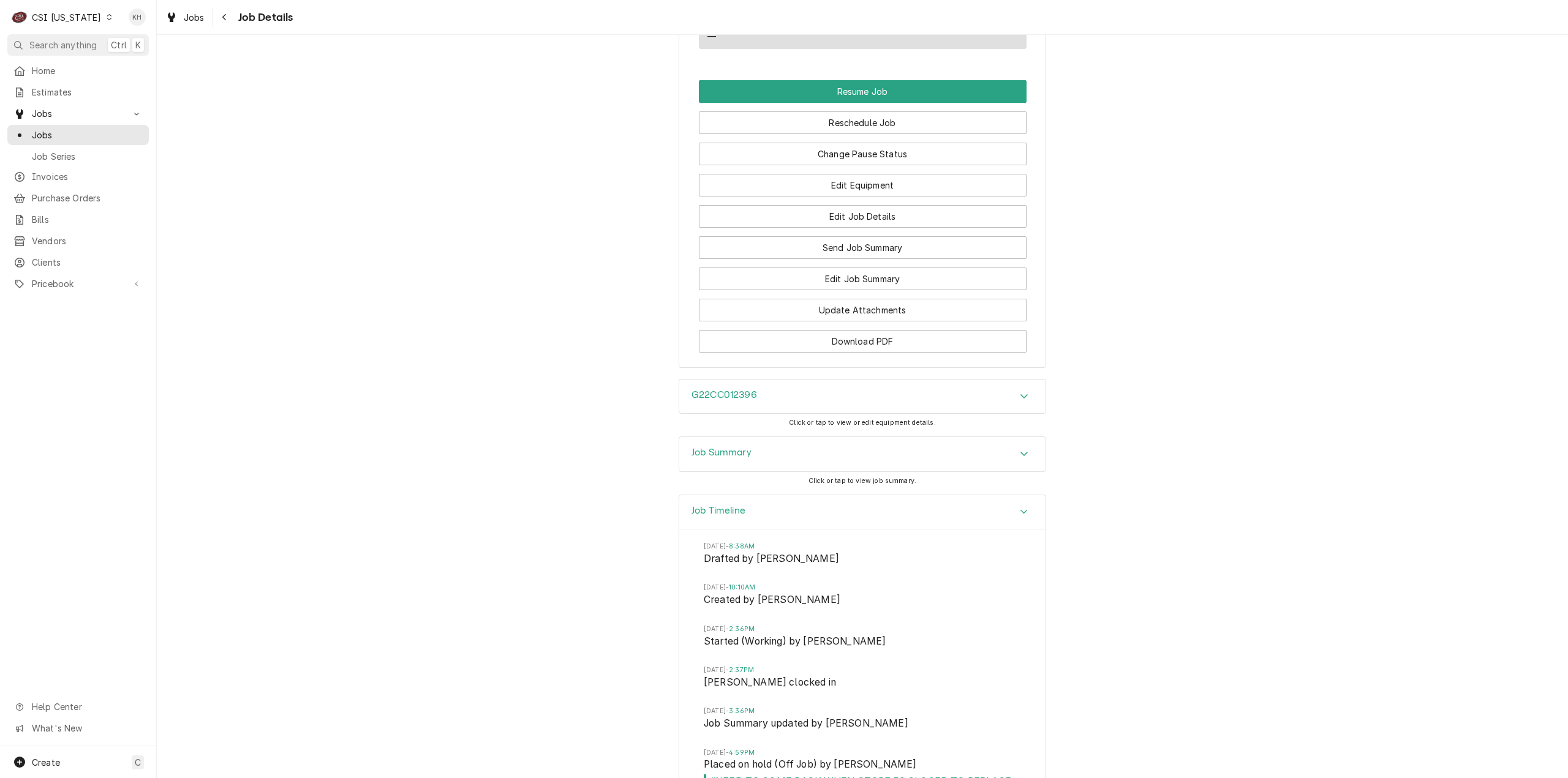
scroll to position [2156, 0]
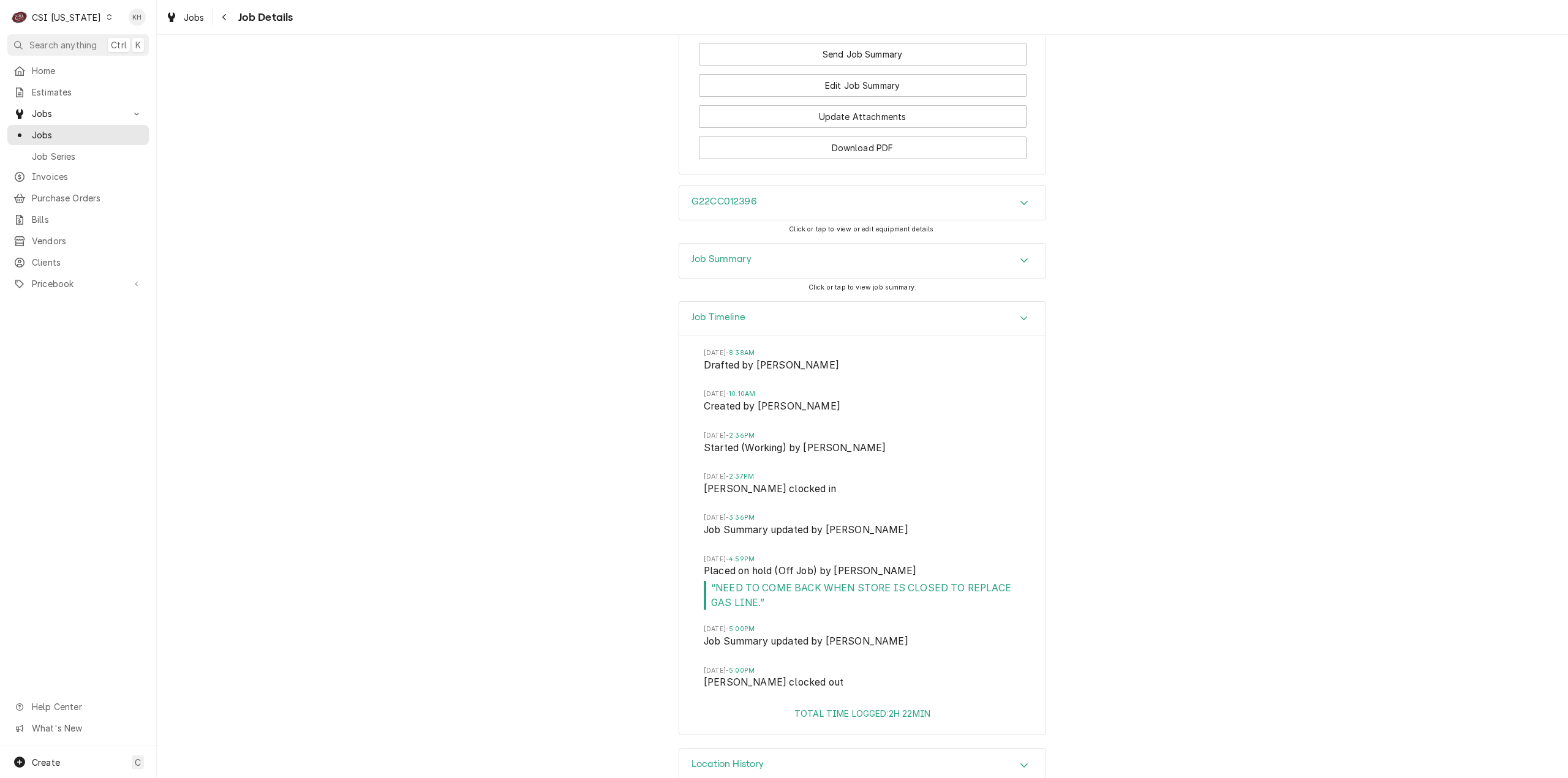
click at [51, 15] on div "CSI Kentucky" at bounding box center [66, 17] width 70 height 13
click at [131, 23] on div "CSI [US_STATE][GEOGRAPHIC_DATA]" at bounding box center [191, 24] width 161 height 13
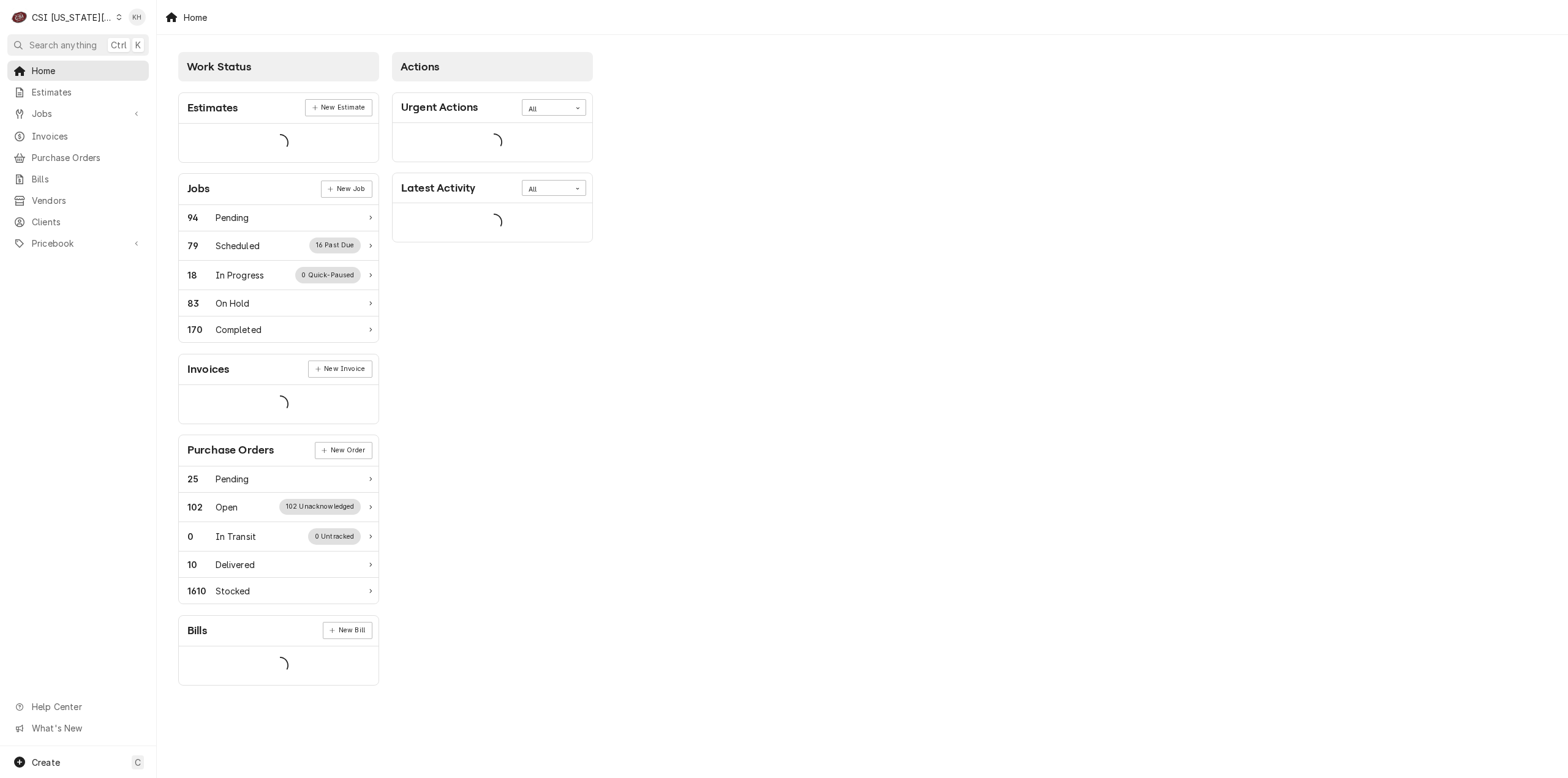
click at [51, 45] on span "Search anything" at bounding box center [63, 45] width 68 height 13
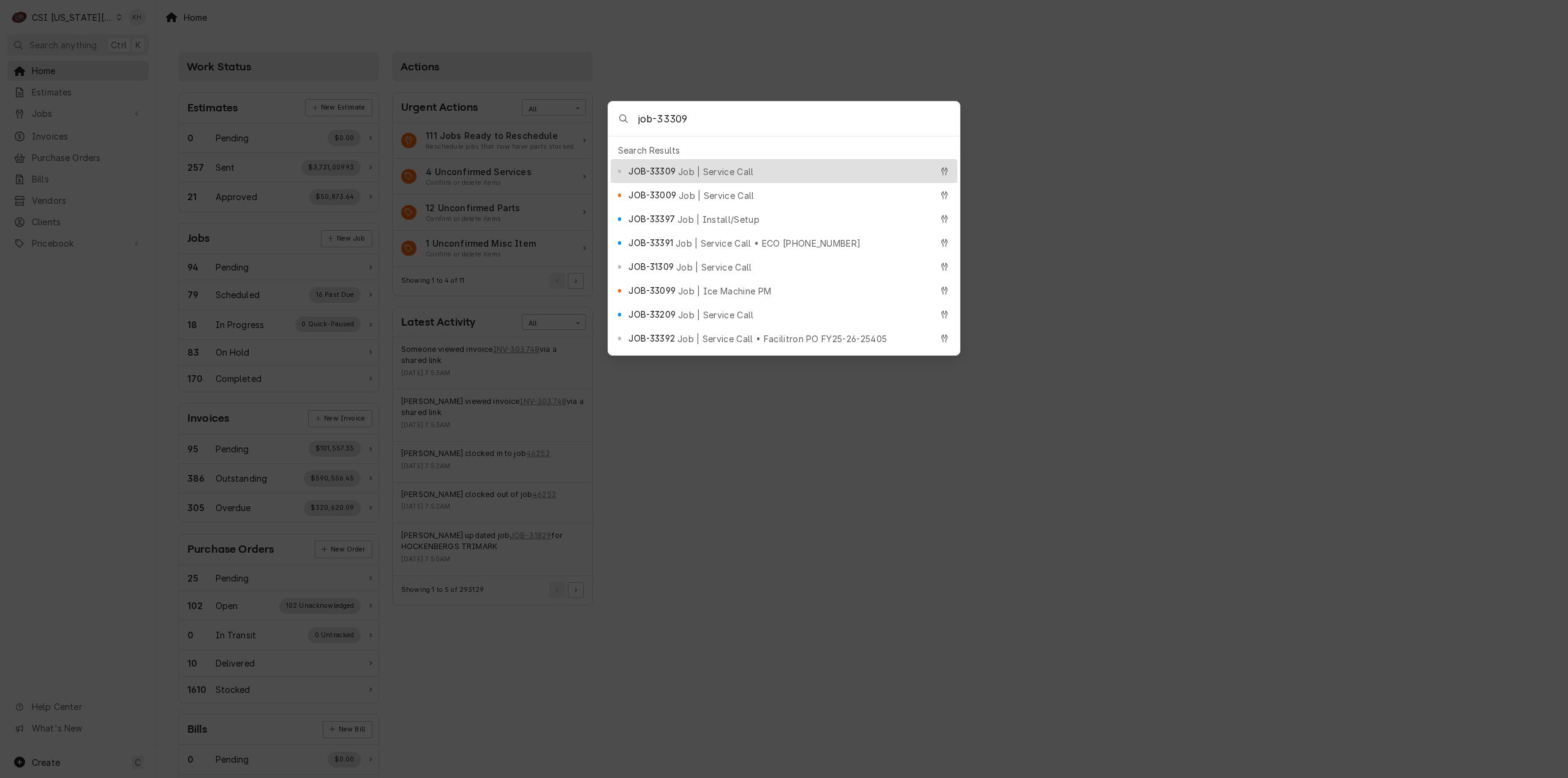
type input "job-33309"
click at [730, 167] on span "Job | Service Call" at bounding box center [716, 172] width 76 height 13
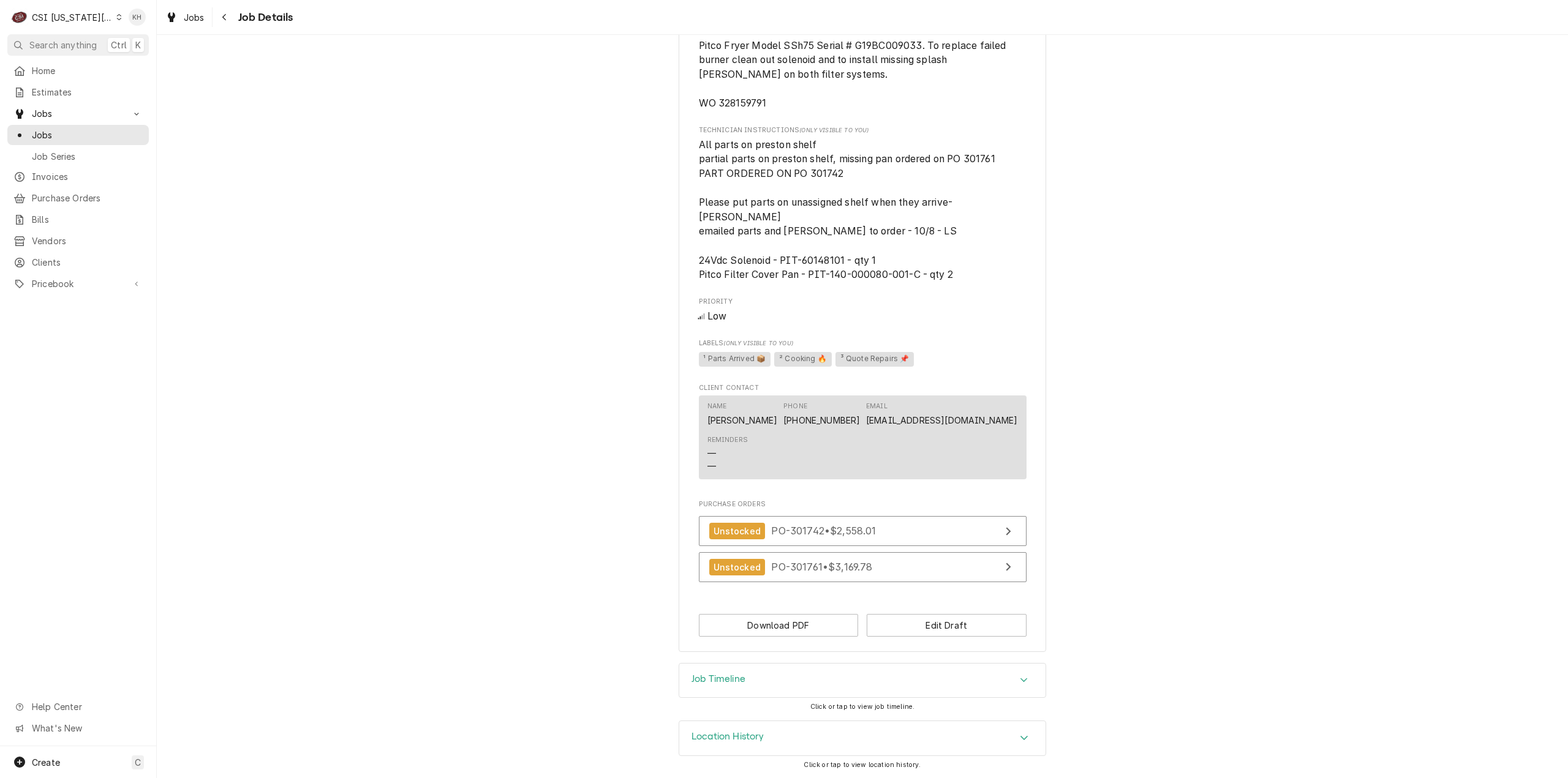
click at [762, 675] on div "Job Timeline" at bounding box center [863, 681] width 366 height 34
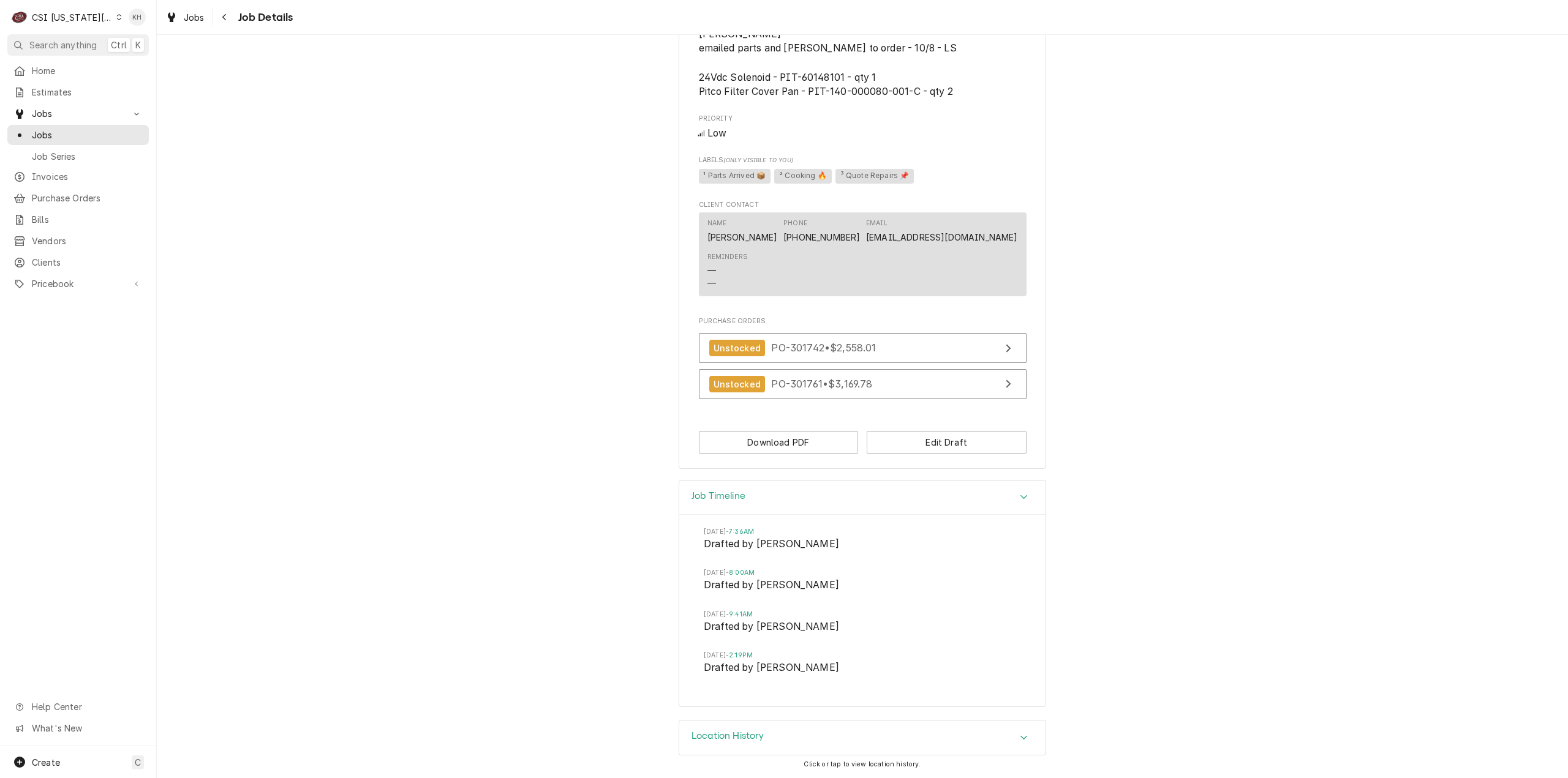
drag, startPoint x: 739, startPoint y: 500, endPoint x: 744, endPoint y: 508, distance: 9.4
click at [740, 500] on h3 "Job Timeline" at bounding box center [718, 497] width 54 height 12
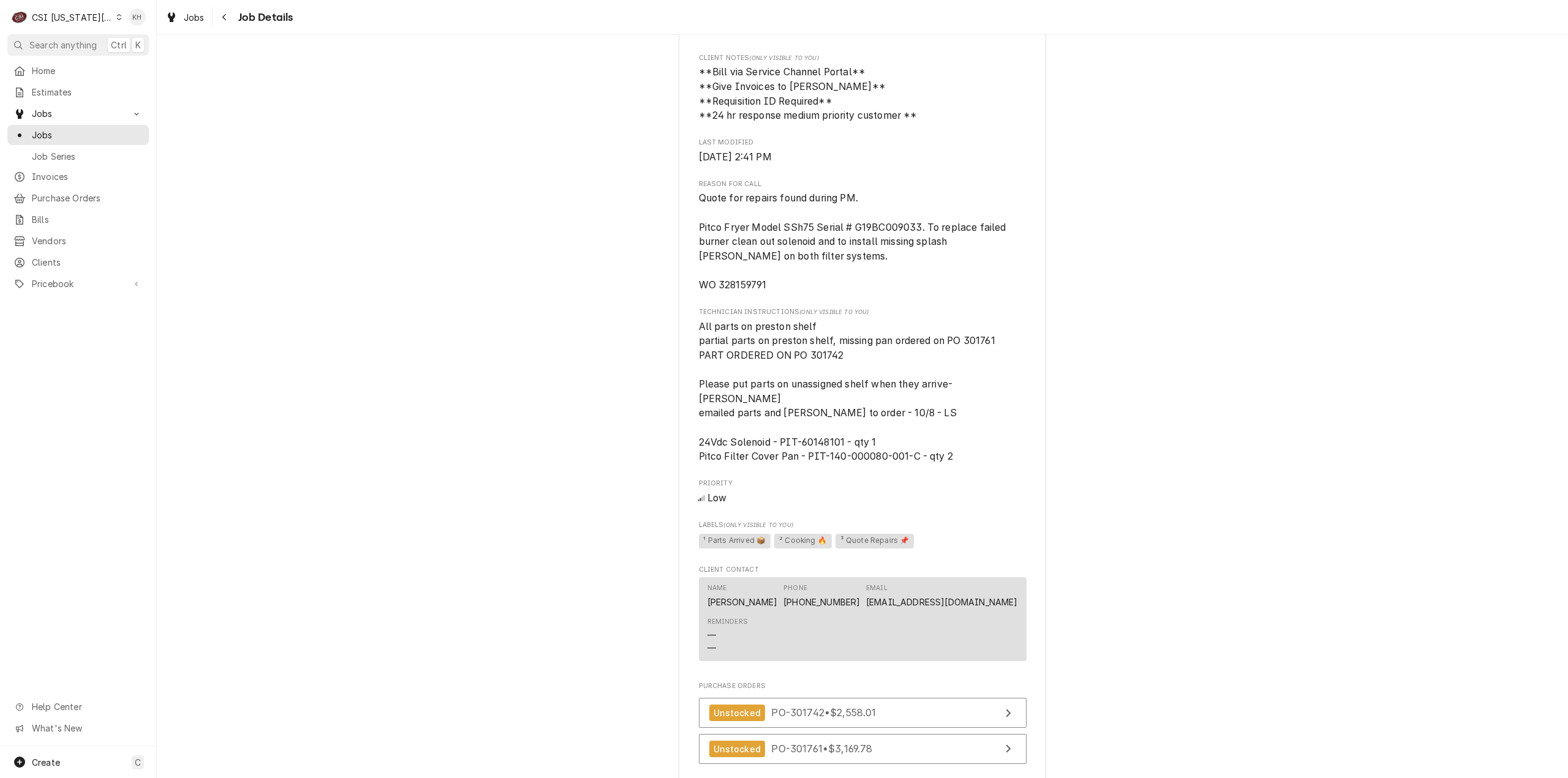
scroll to position [1073, 0]
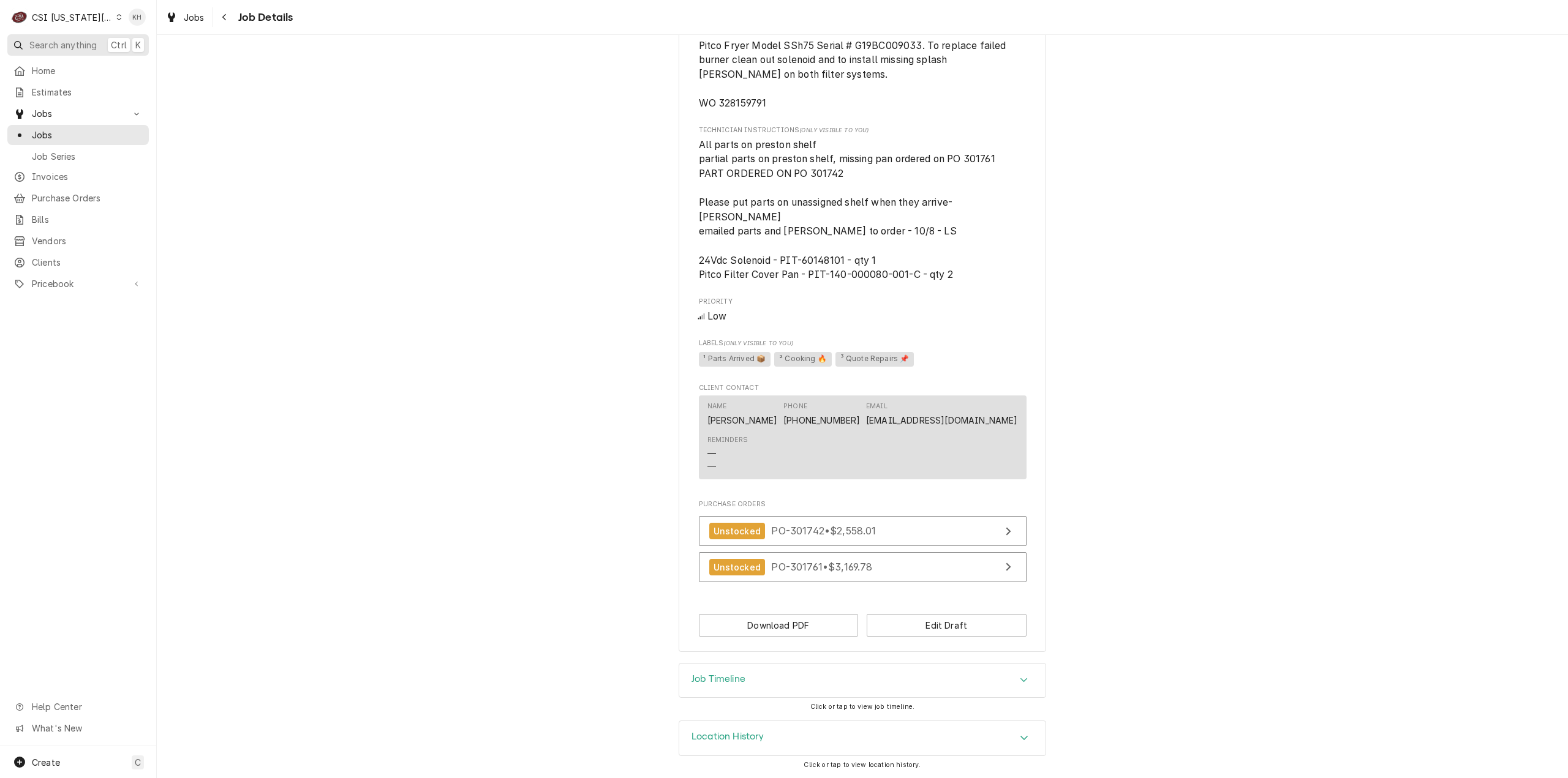
click at [69, 34] on button "Search anything Ctrl K" at bounding box center [78, 45] width 142 height 21
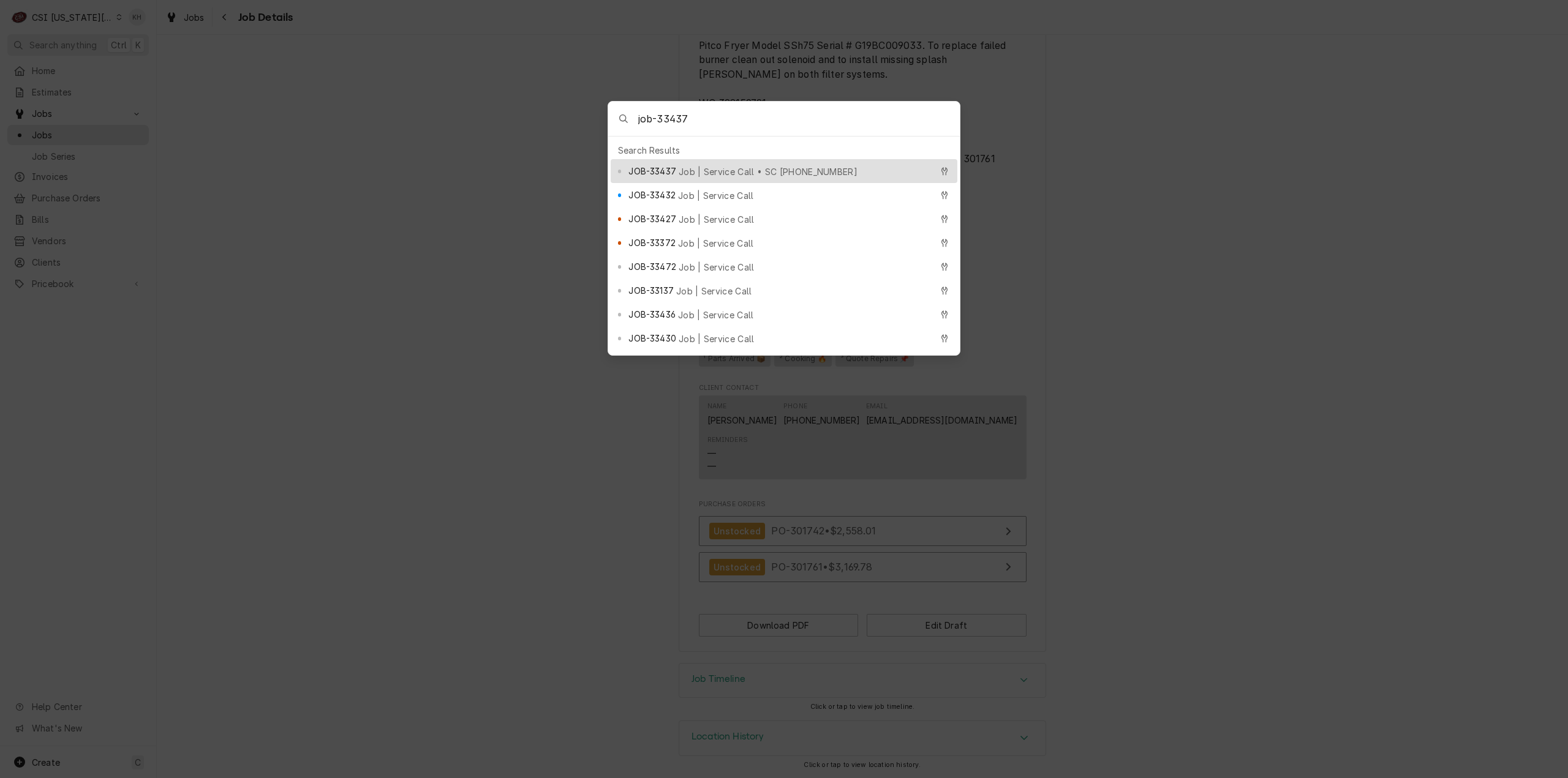
type input "job-33437"
click at [675, 165] on span "JOB-33437" at bounding box center [651, 171] width 47 height 13
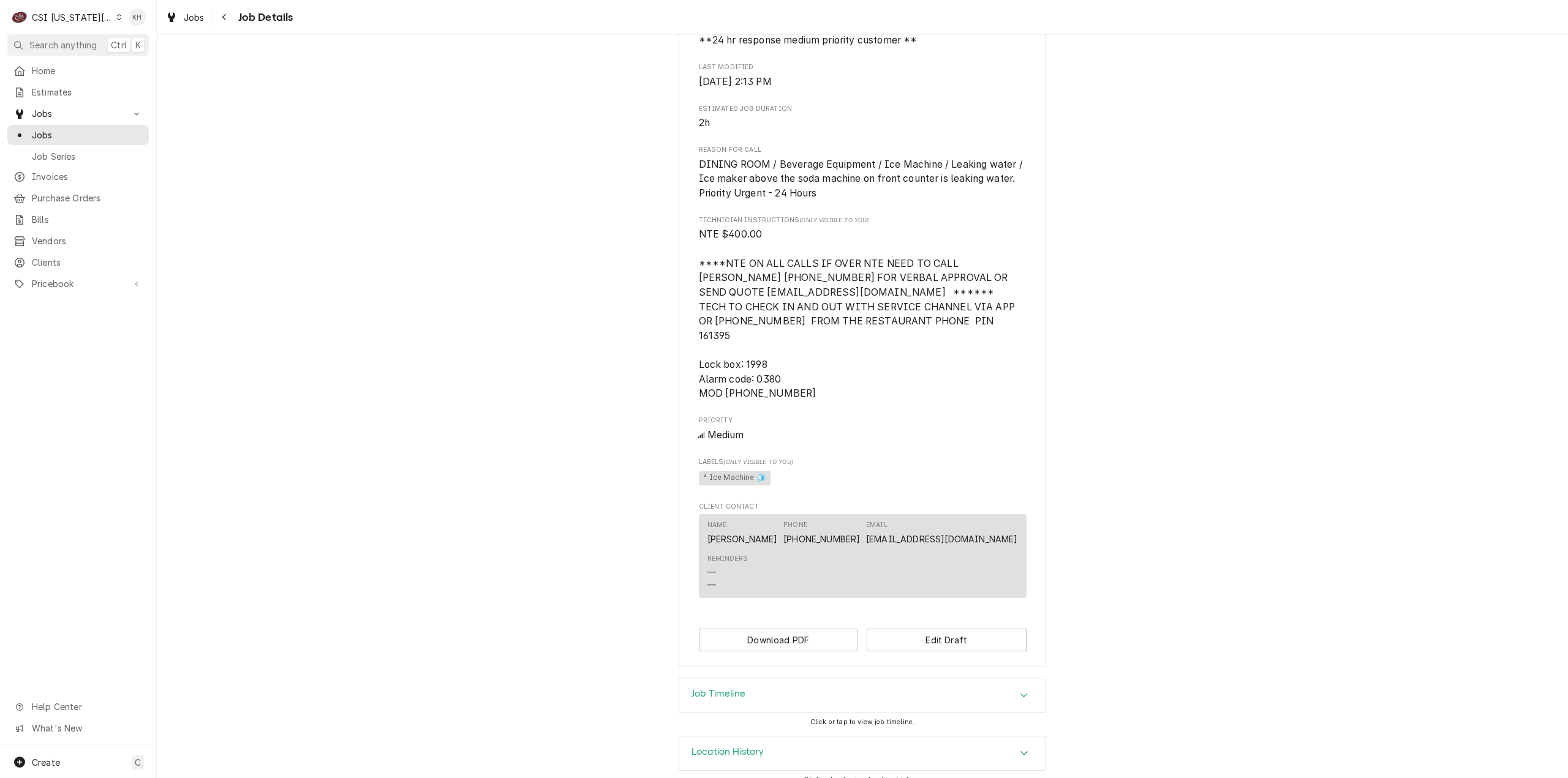
click at [736, 688] on h3 "Job Timeline" at bounding box center [718, 694] width 54 height 12
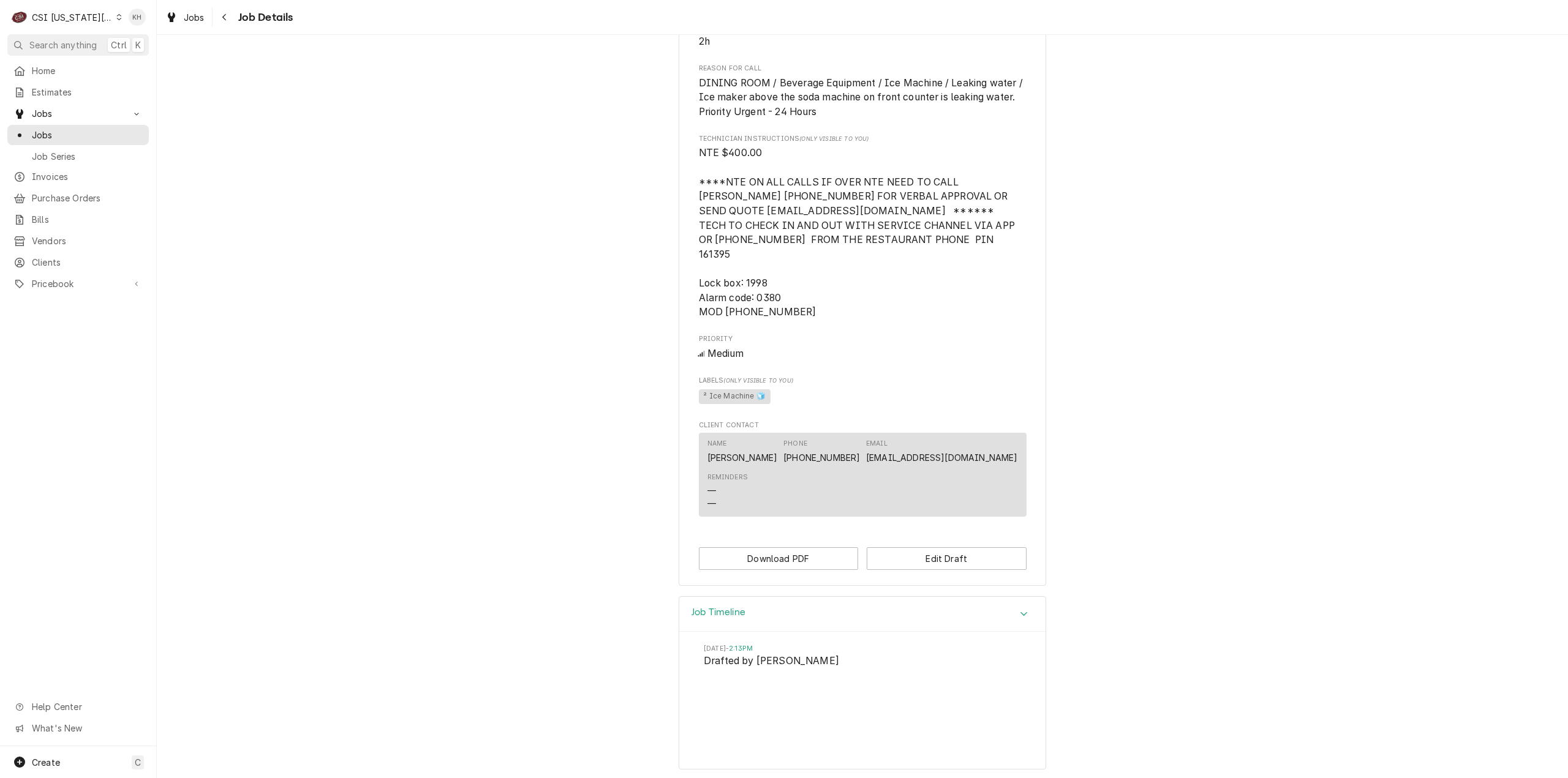
scroll to position [1039, 0]
